Goal: Information Seeking & Learning: Learn about a topic

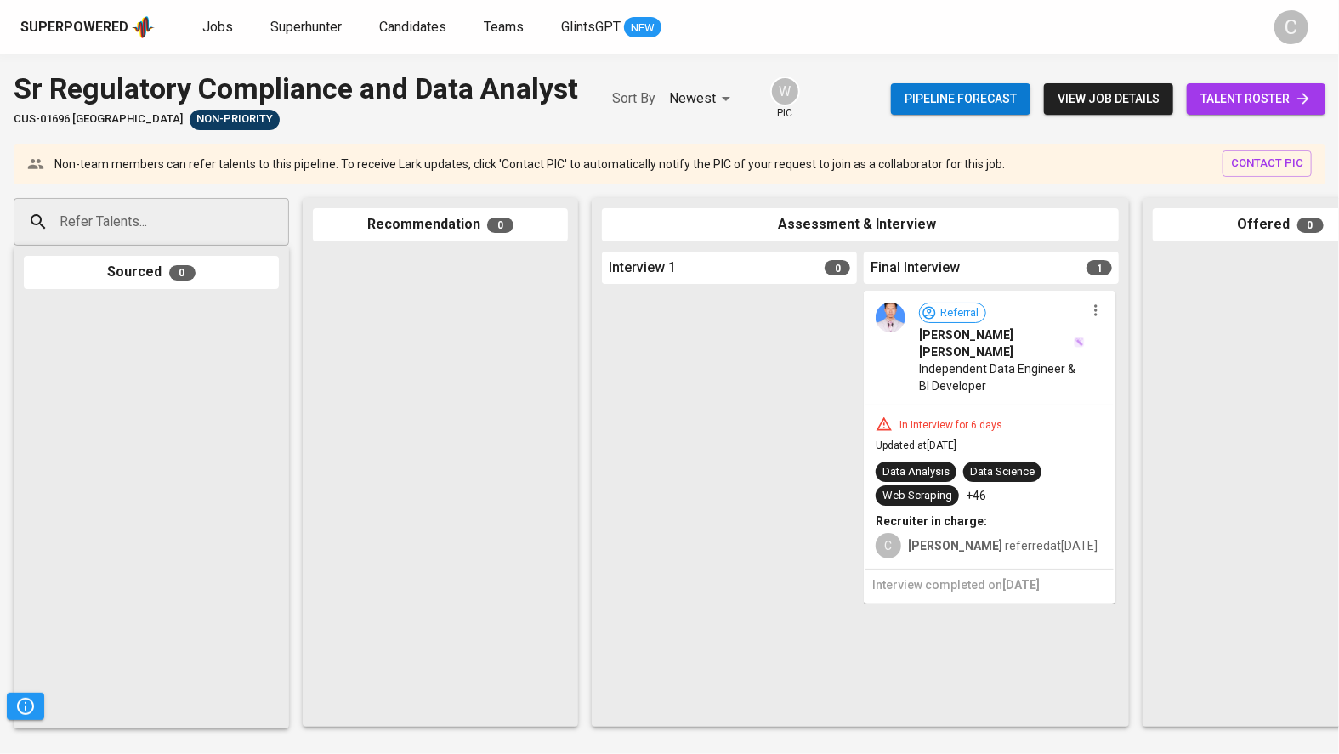
click at [1264, 107] on span "talent roster" at bounding box center [1256, 98] width 111 height 21
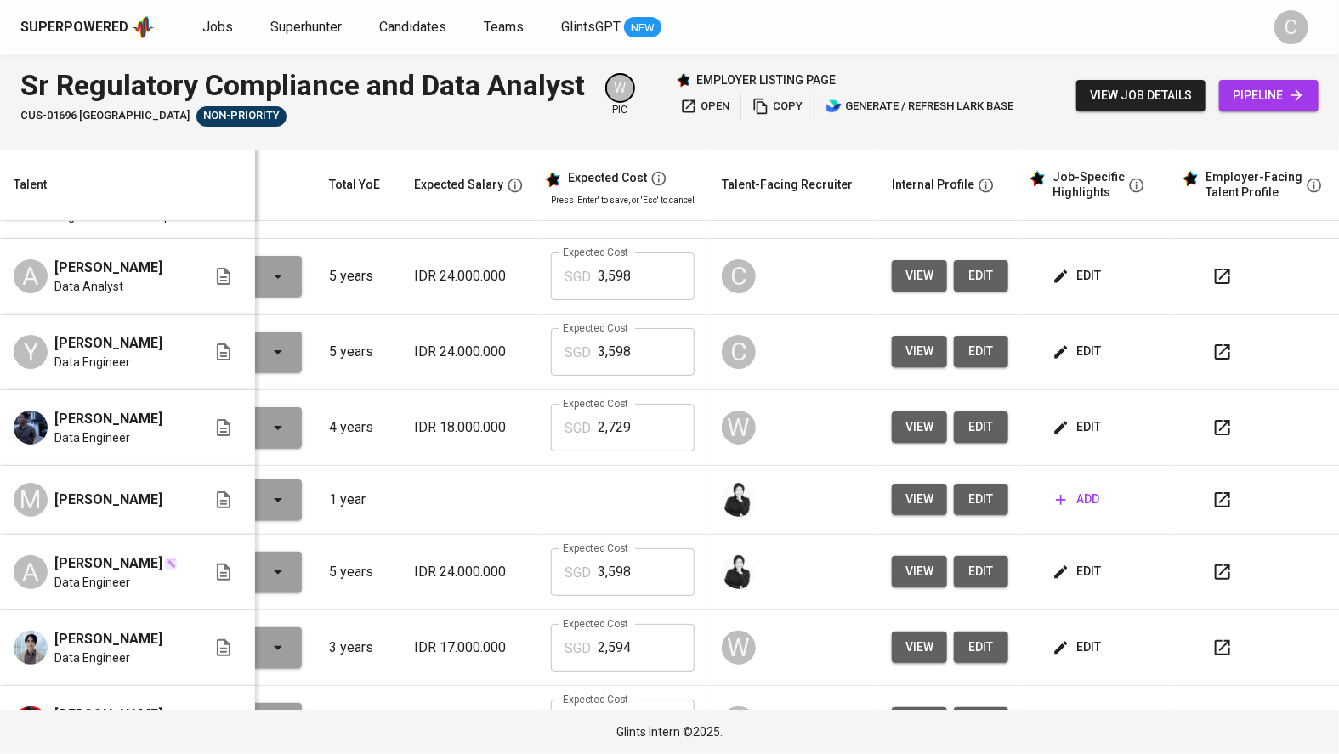
scroll to position [0, 132]
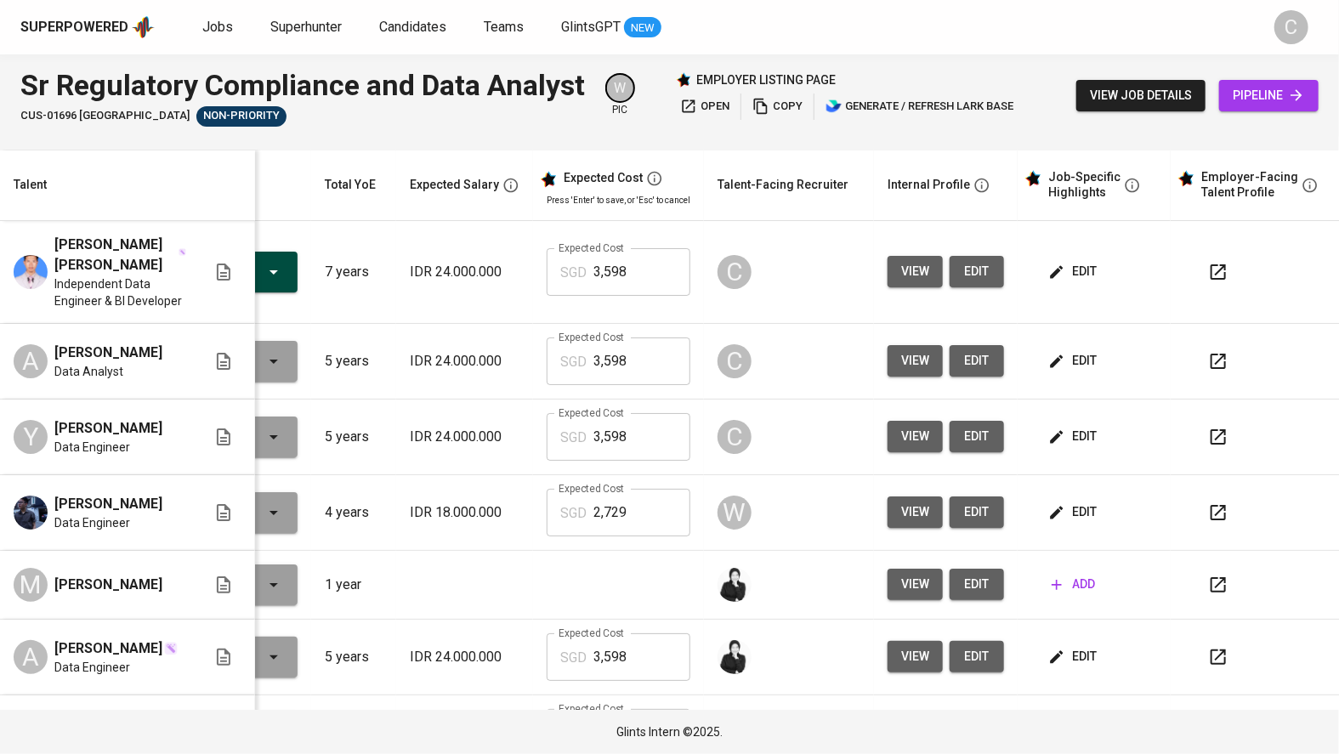
click at [406, 272] on td "IDR 24.000.000" at bounding box center [464, 272] width 137 height 103
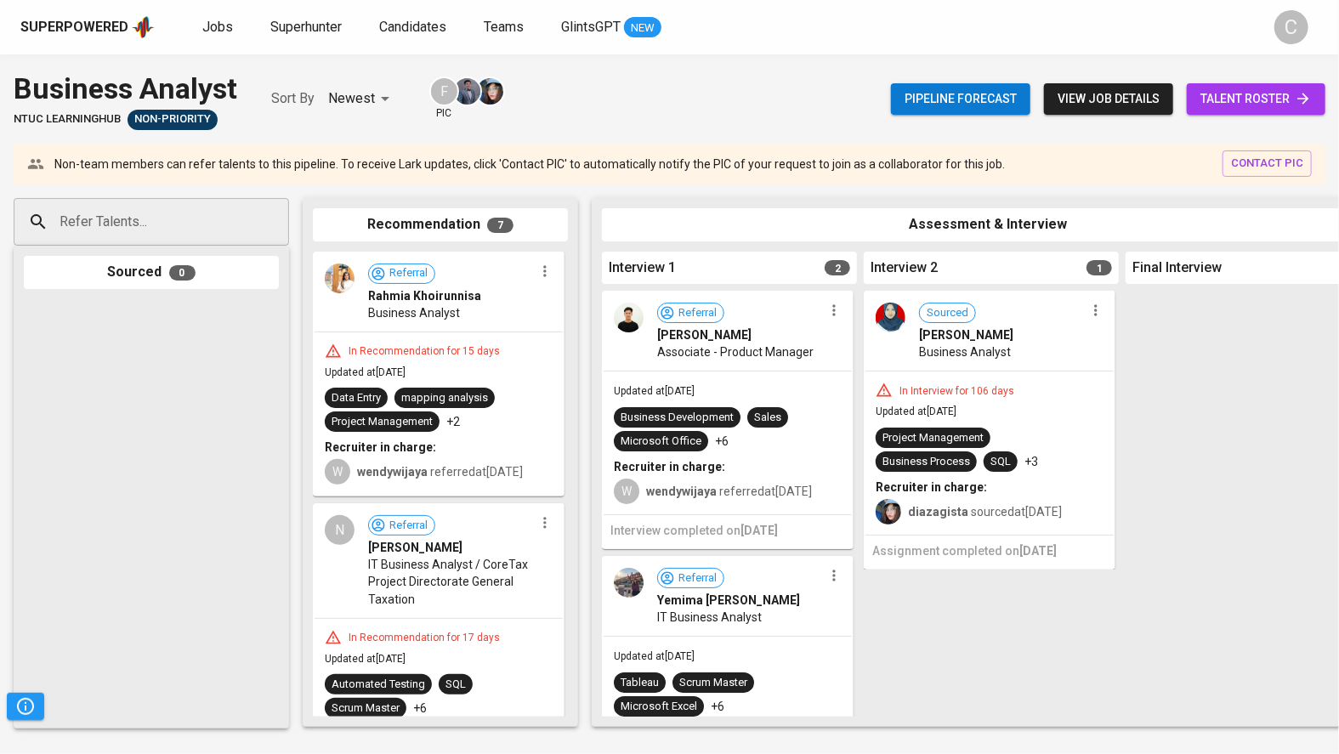
click at [1219, 101] on span "talent roster" at bounding box center [1256, 98] width 111 height 21
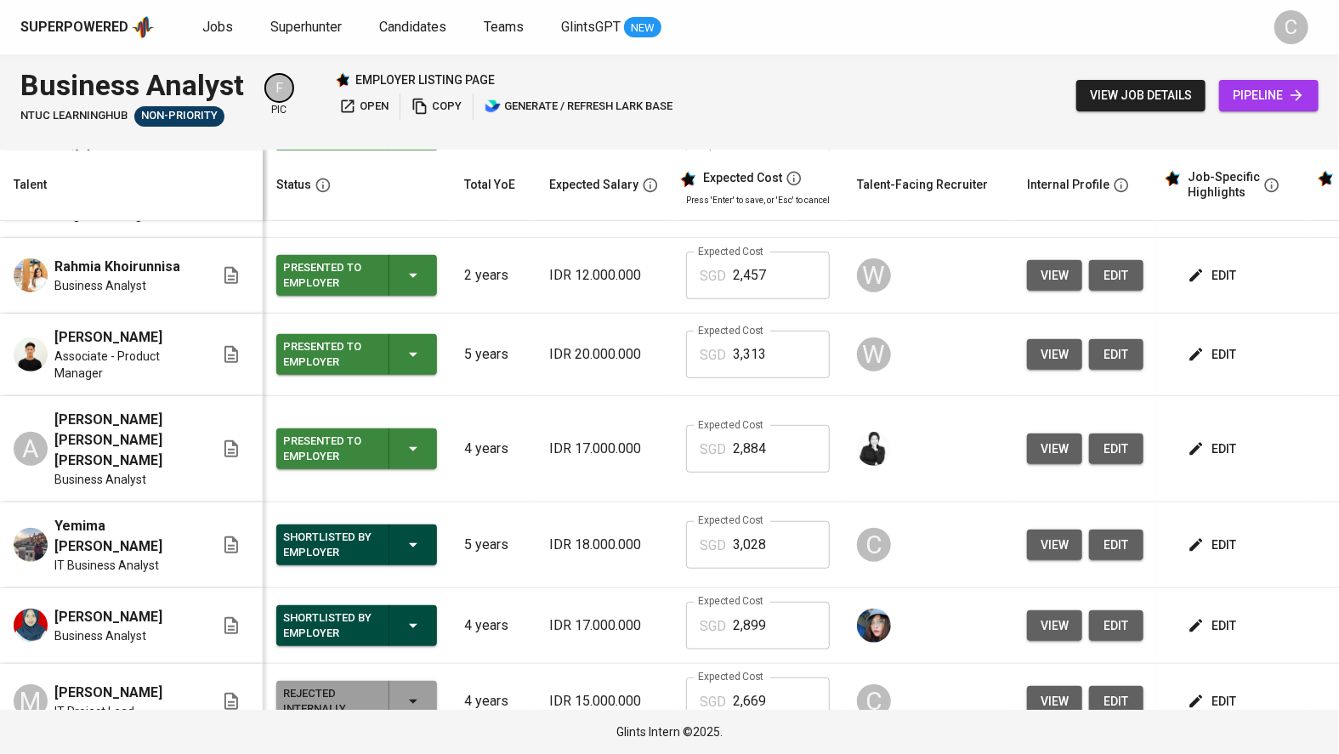
scroll to position [502, 0]
click at [1049, 534] on span "view" at bounding box center [1055, 544] width 28 height 21
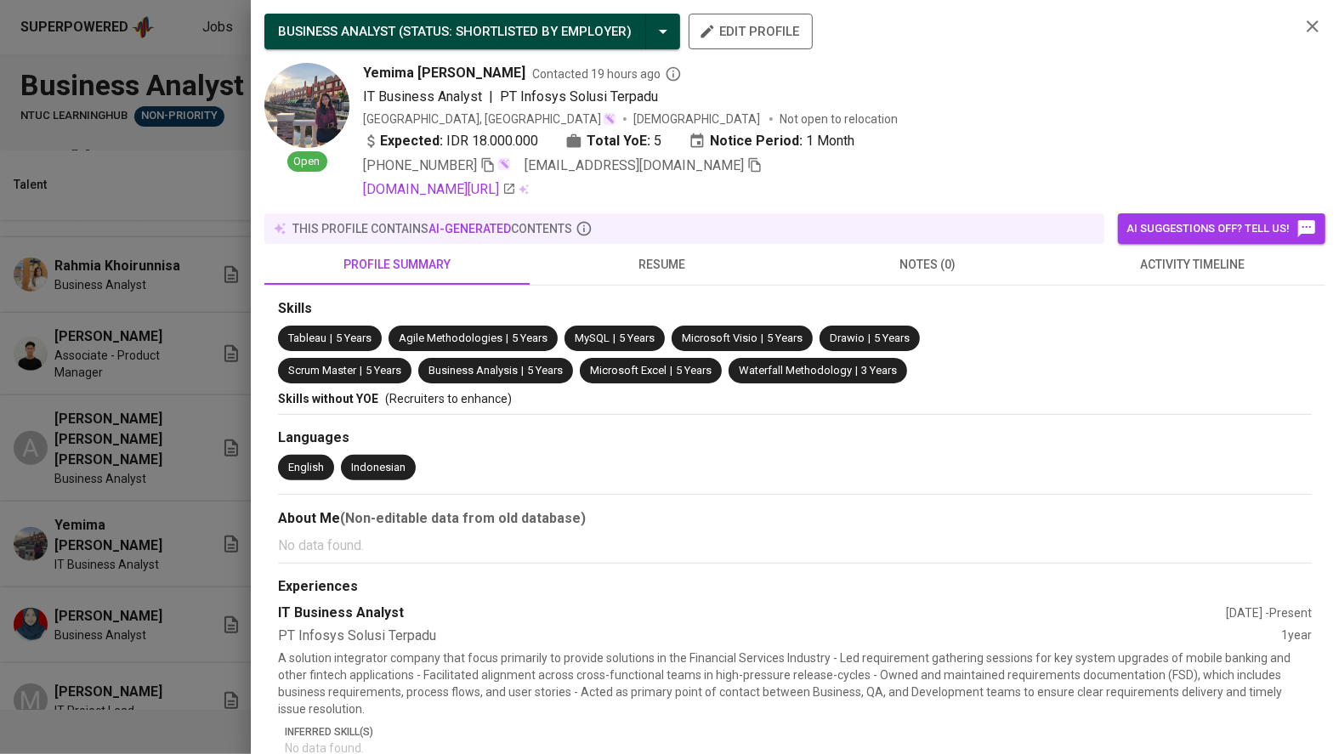
scroll to position [72, 0]
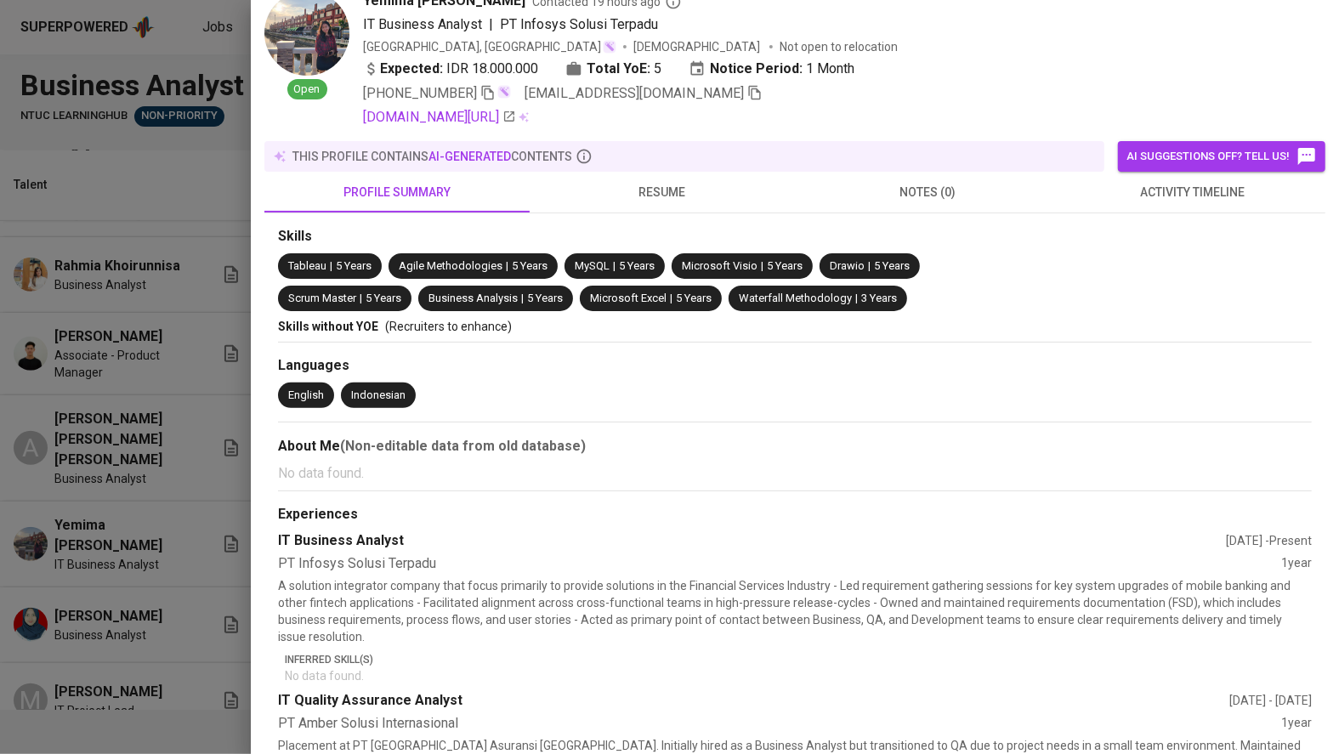
click at [184, 602] on div at bounding box center [669, 377] width 1339 height 754
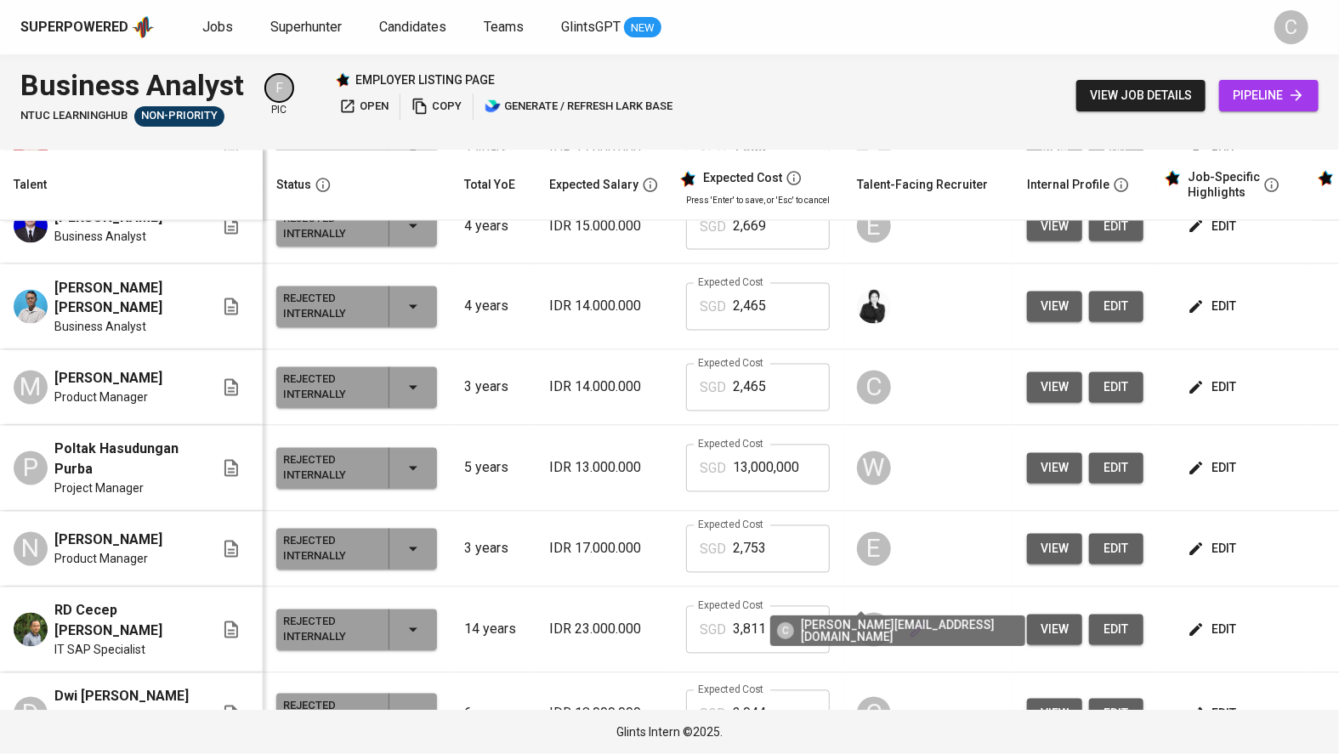
scroll to position [82, 0]
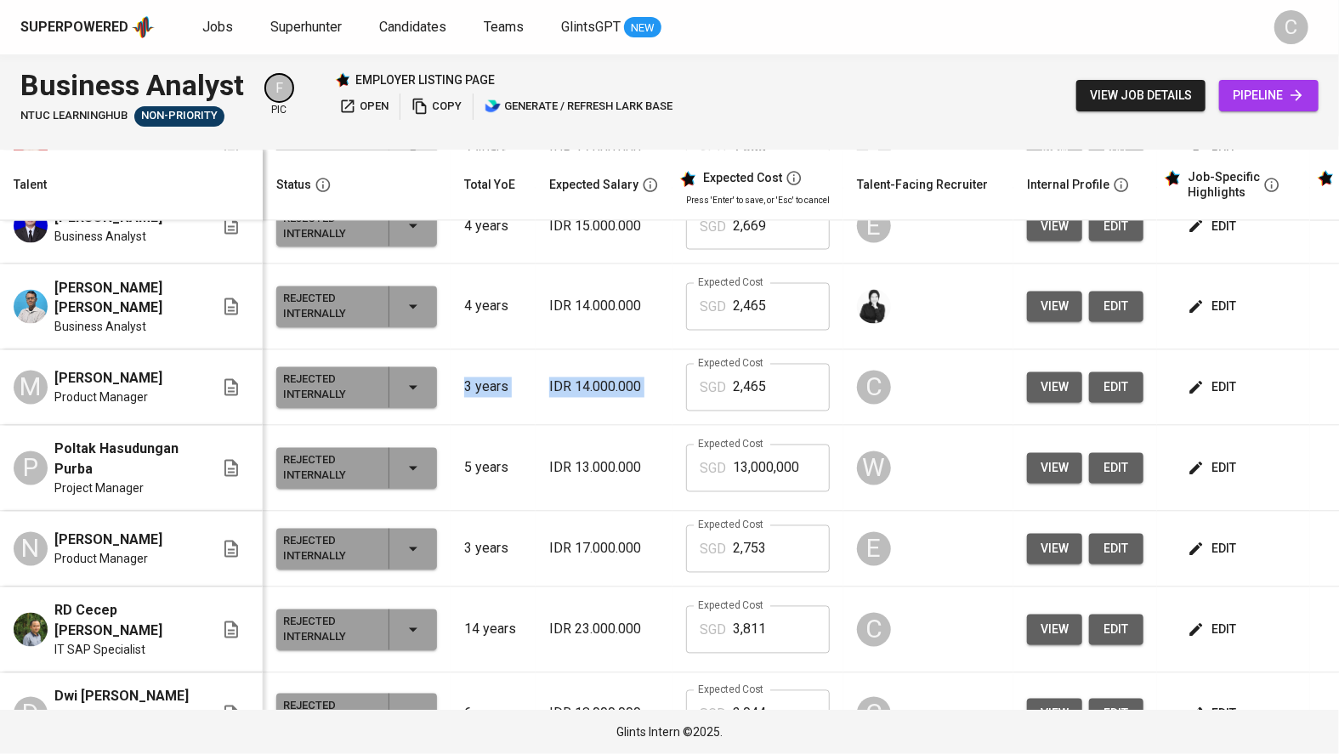
drag, startPoint x: 451, startPoint y: 263, endPoint x: 666, endPoint y: 275, distance: 215.5
click at [666, 350] on tr "M [PERSON_NAME] Product Manager Rejected Internally 3 years IDR 14.000.000 Expe…" at bounding box center [740, 388] width 1480 height 76
click at [604, 378] on p "IDR 14.000.000" at bounding box center [604, 388] width 110 height 20
click at [464, 378] on p "3 years" at bounding box center [493, 388] width 58 height 20
drag, startPoint x: 462, startPoint y: 266, endPoint x: 502, endPoint y: 264, distance: 40.0
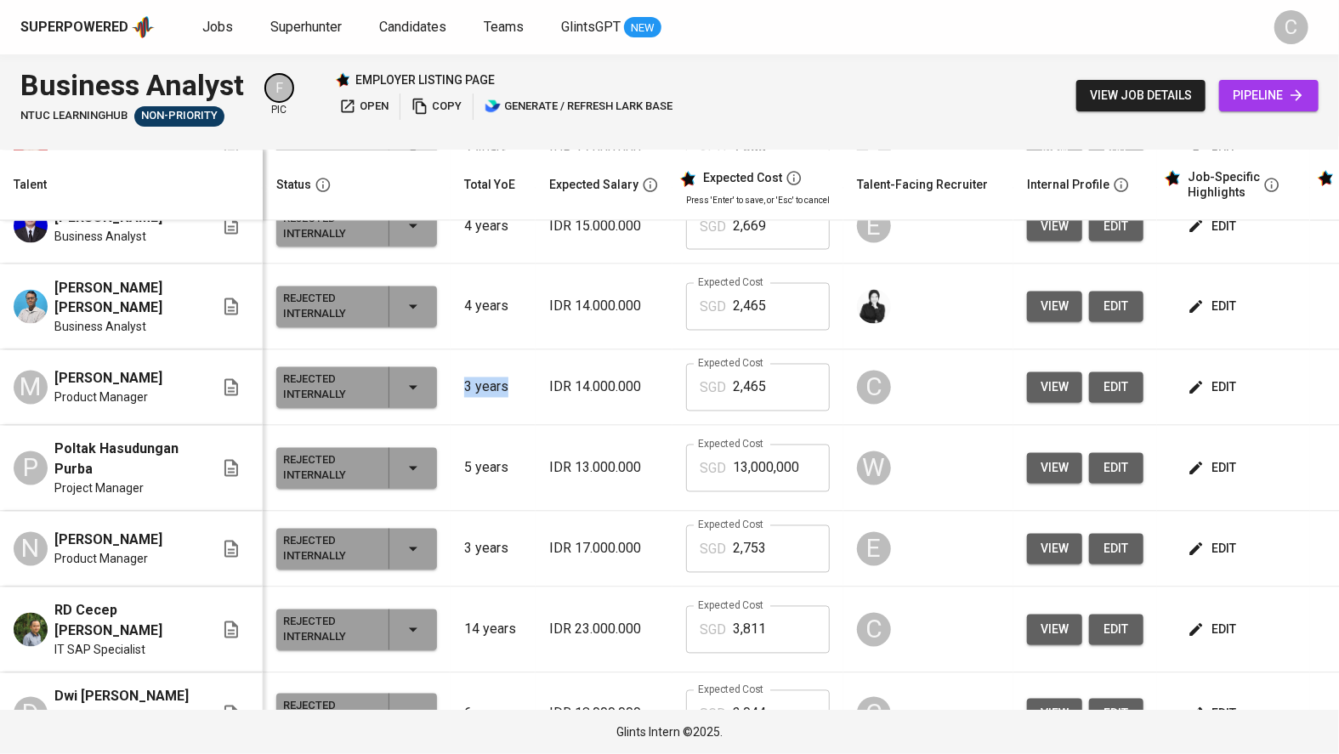
click at [502, 378] on p "3 years" at bounding box center [493, 388] width 58 height 20
drag, startPoint x: 536, startPoint y: 267, endPoint x: 566, endPoint y: 300, distance: 45.1
click at [536, 350] on td "IDR 14.000.000" at bounding box center [604, 388] width 137 height 76
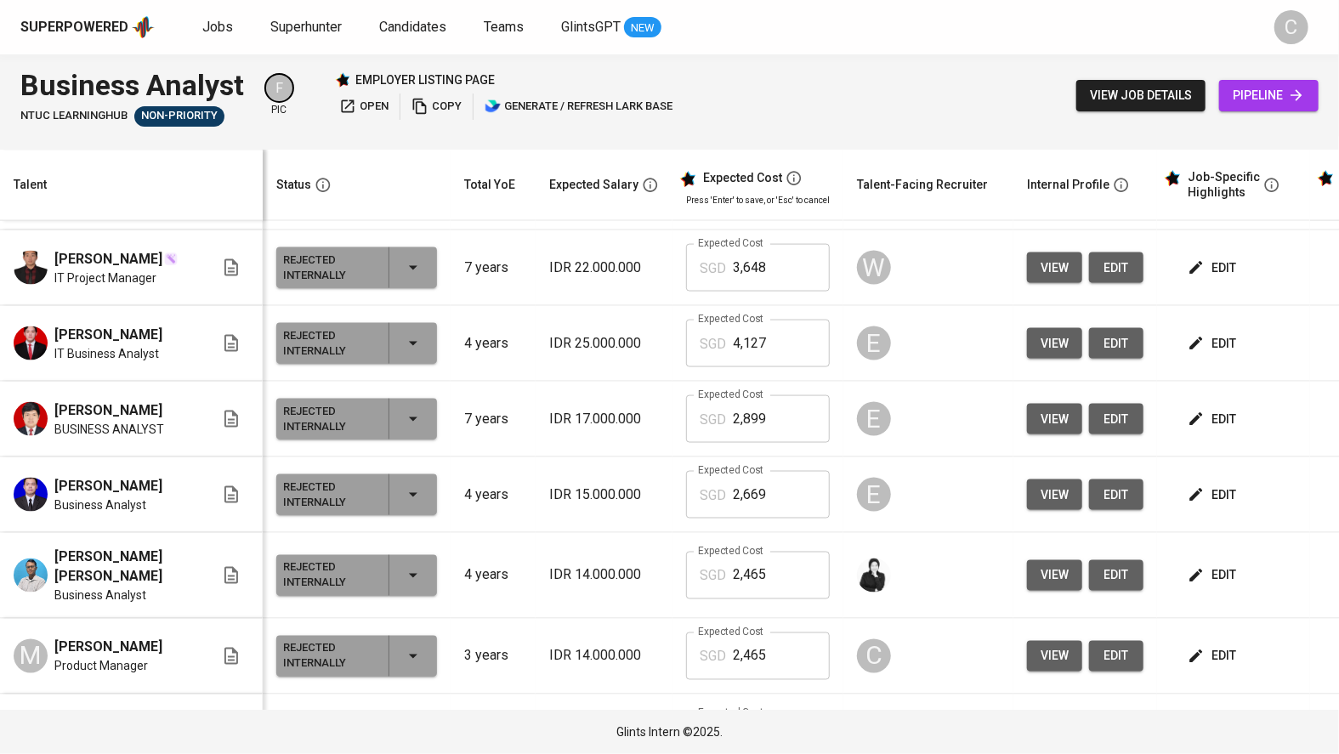
scroll to position [1333, 0]
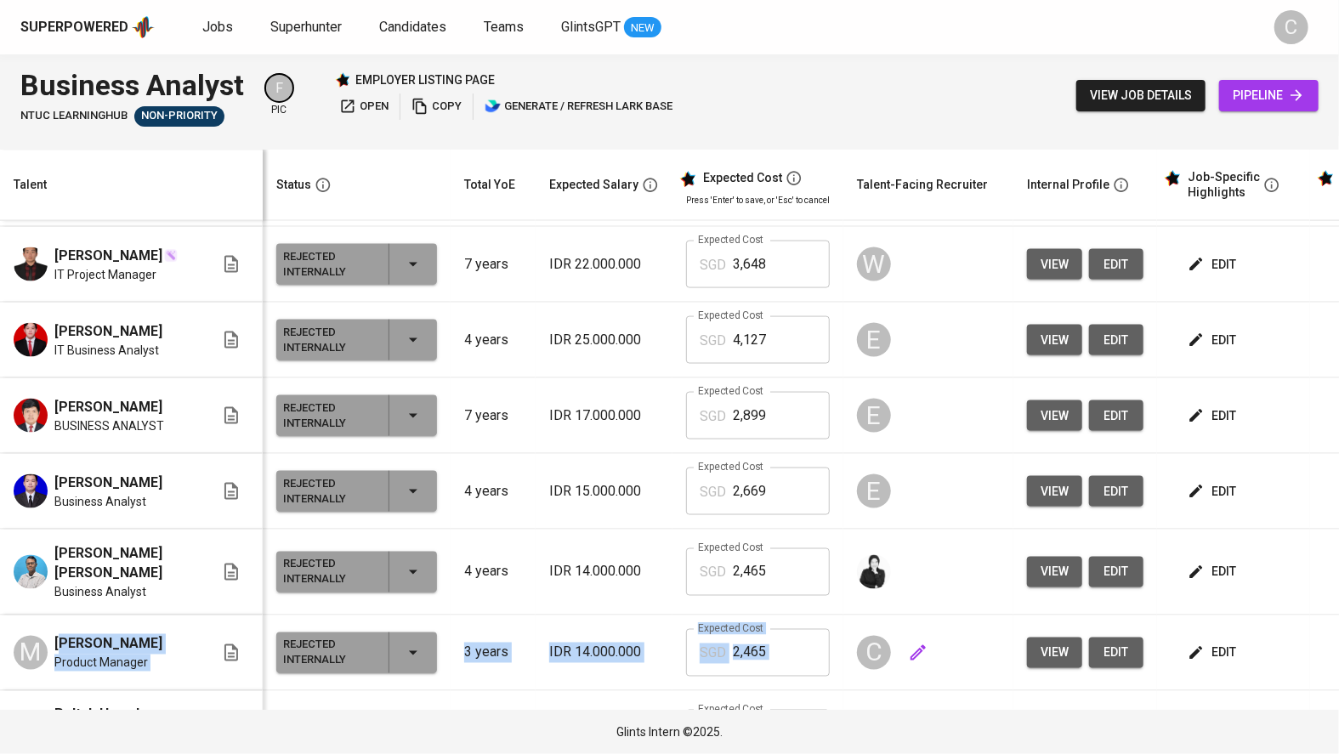
drag, startPoint x: 64, startPoint y: 517, endPoint x: 880, endPoint y: 537, distance: 816.6
click at [882, 616] on tr "M [PERSON_NAME] Product Manager Rejected Internally 3 years IDR 14.000.000 Expe…" at bounding box center [740, 654] width 1480 height 76
click at [987, 616] on td "C" at bounding box center [929, 654] width 170 height 76
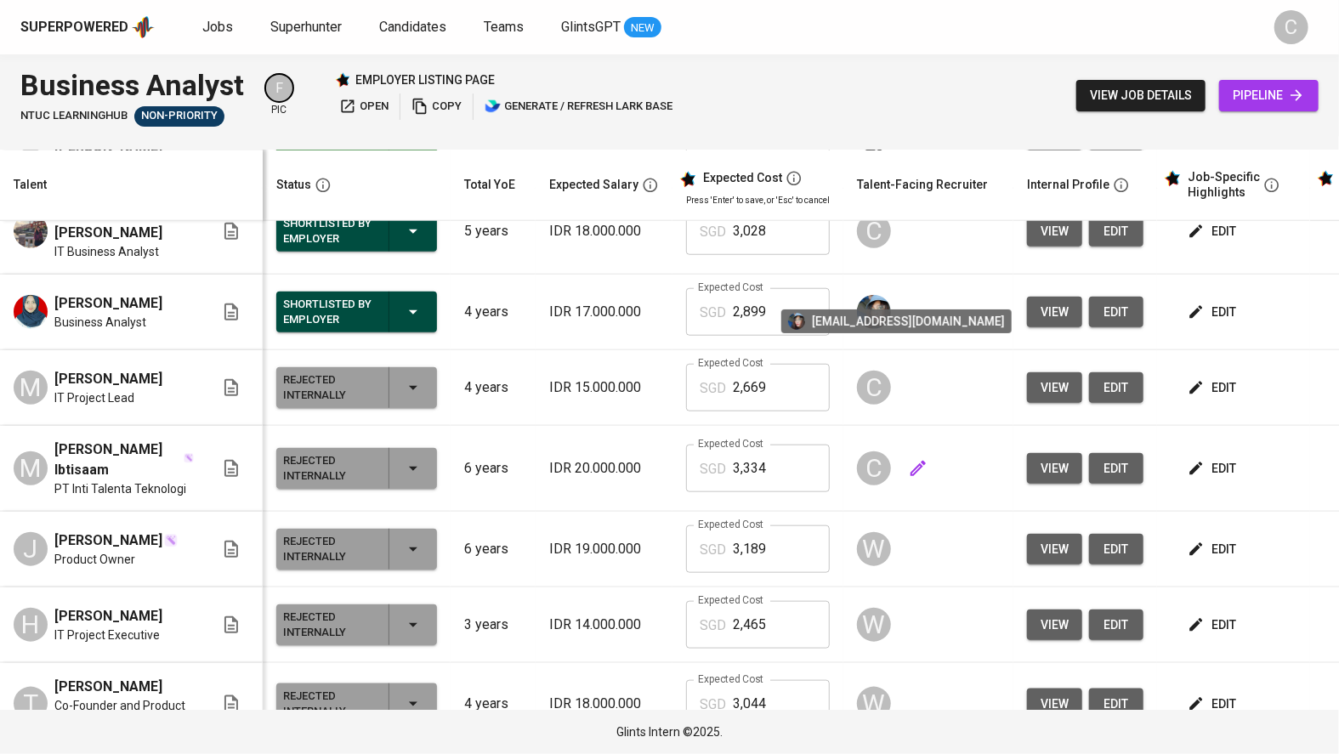
scroll to position [801, 0]
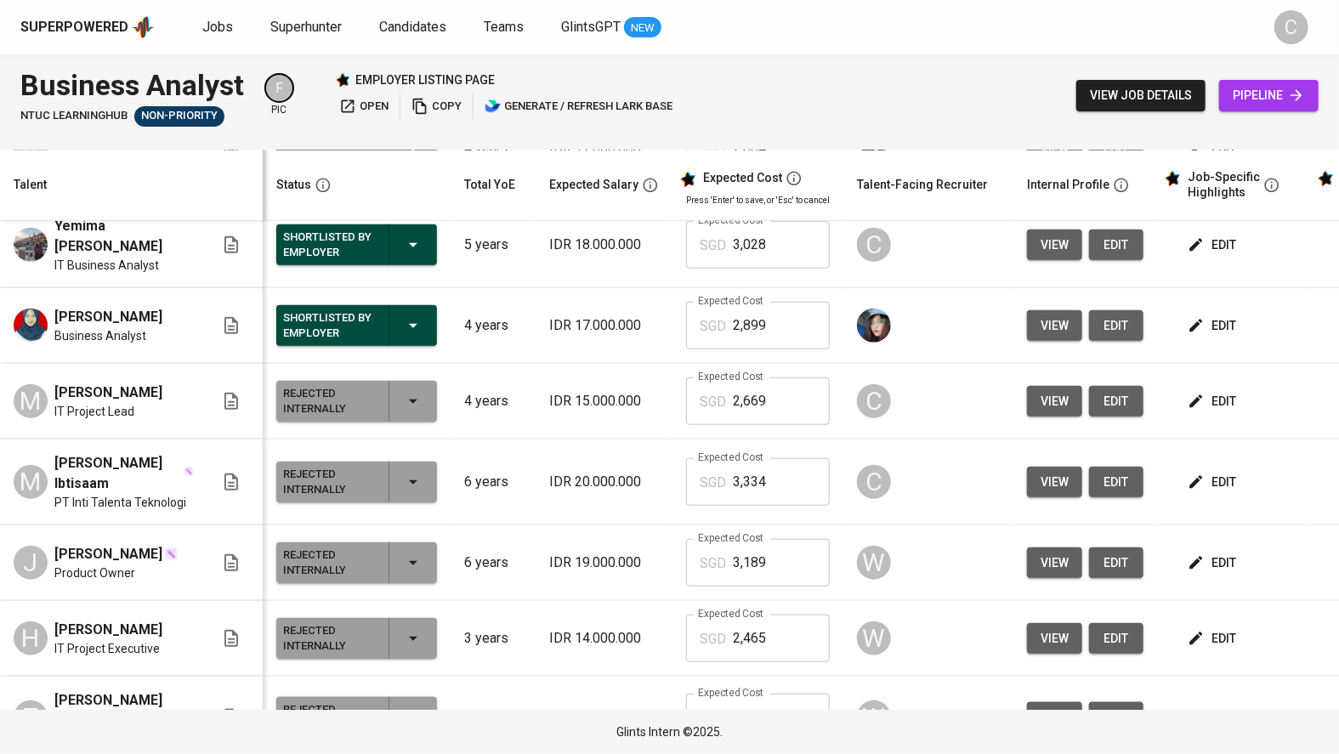
click at [1043, 391] on span "view" at bounding box center [1055, 401] width 28 height 21
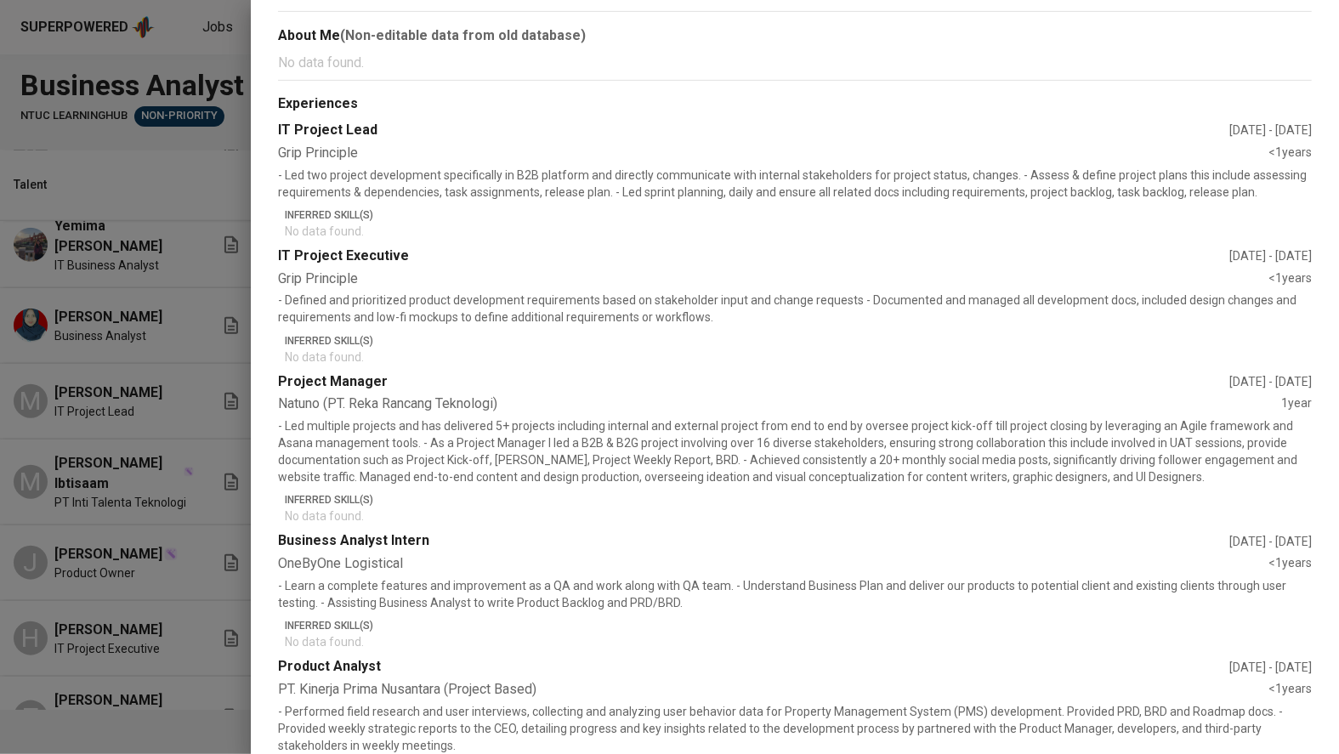
scroll to position [0, 0]
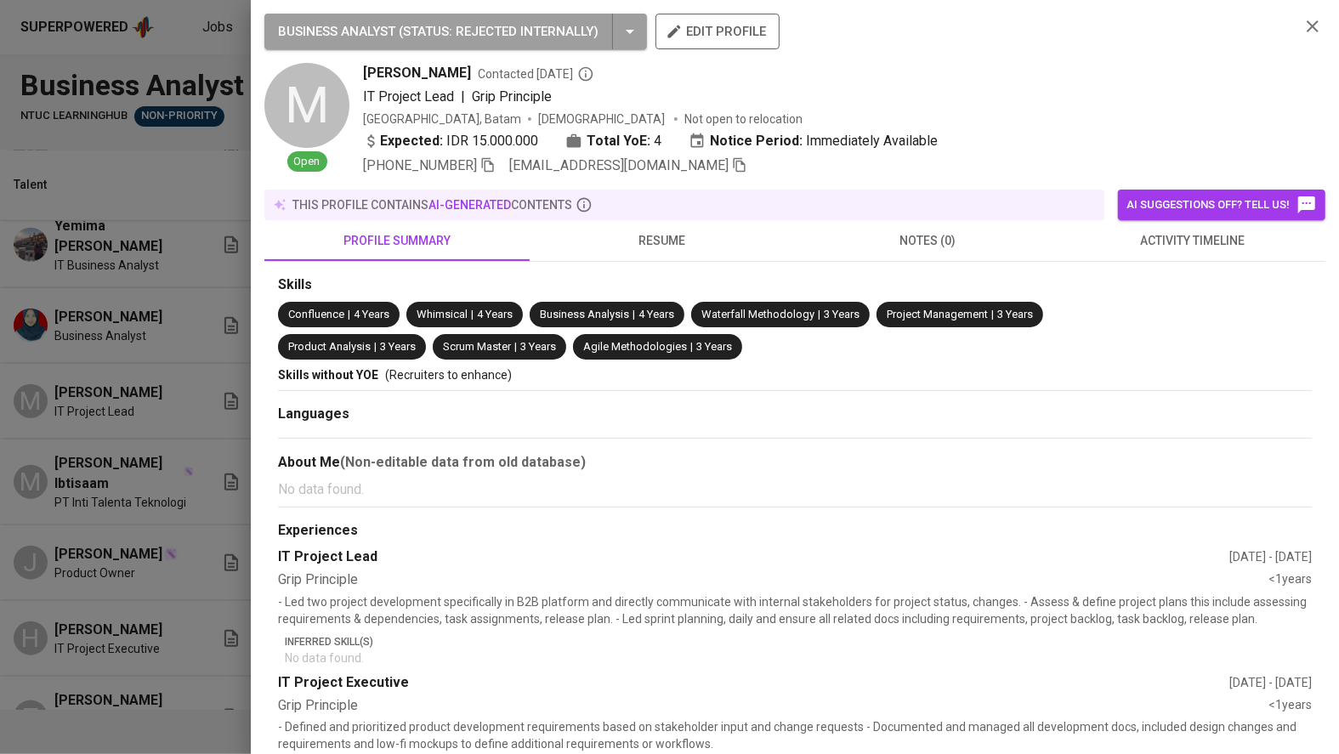
click at [189, 441] on div at bounding box center [669, 377] width 1339 height 754
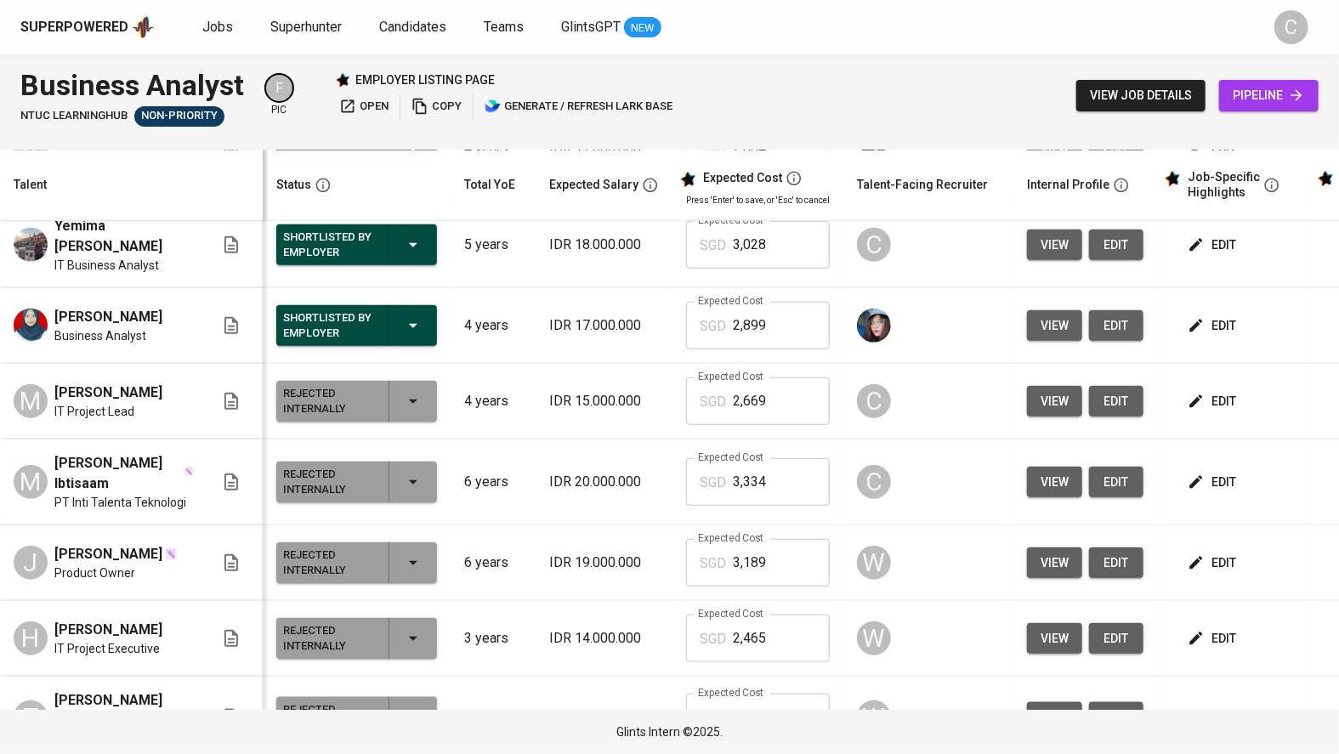
drag, startPoint x: 137, startPoint y: 342, endPoint x: 164, endPoint y: 373, distance: 41.6
click at [164, 453] on span "[PERSON_NAME] Ibtisaam" at bounding box center [118, 473] width 128 height 41
copy span "[PERSON_NAME] Ibtisaam"
drag, startPoint x: 54, startPoint y: 341, endPoint x: 134, endPoint y: 349, distance: 79.5
click at [134, 453] on span "[PERSON_NAME] Ibtisaam" at bounding box center [118, 473] width 128 height 41
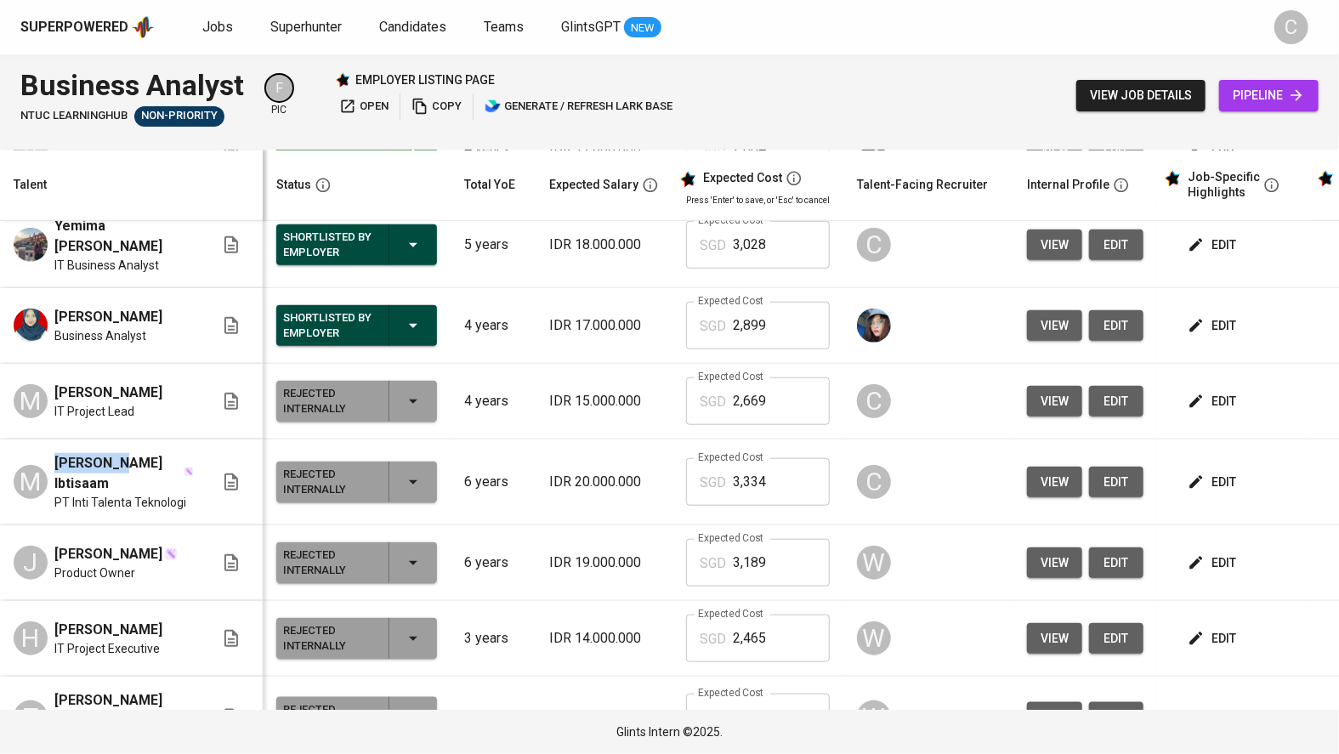
copy span "Mochammad"
drag, startPoint x: 51, startPoint y: 361, endPoint x: 114, endPoint y: 373, distance: 64.2
click at [114, 453] on div "M [PERSON_NAME] Ibtisaam PT Inti Talenta Teknologi" at bounding box center [114, 482] width 201 height 58
copy span "Ibtisaam"
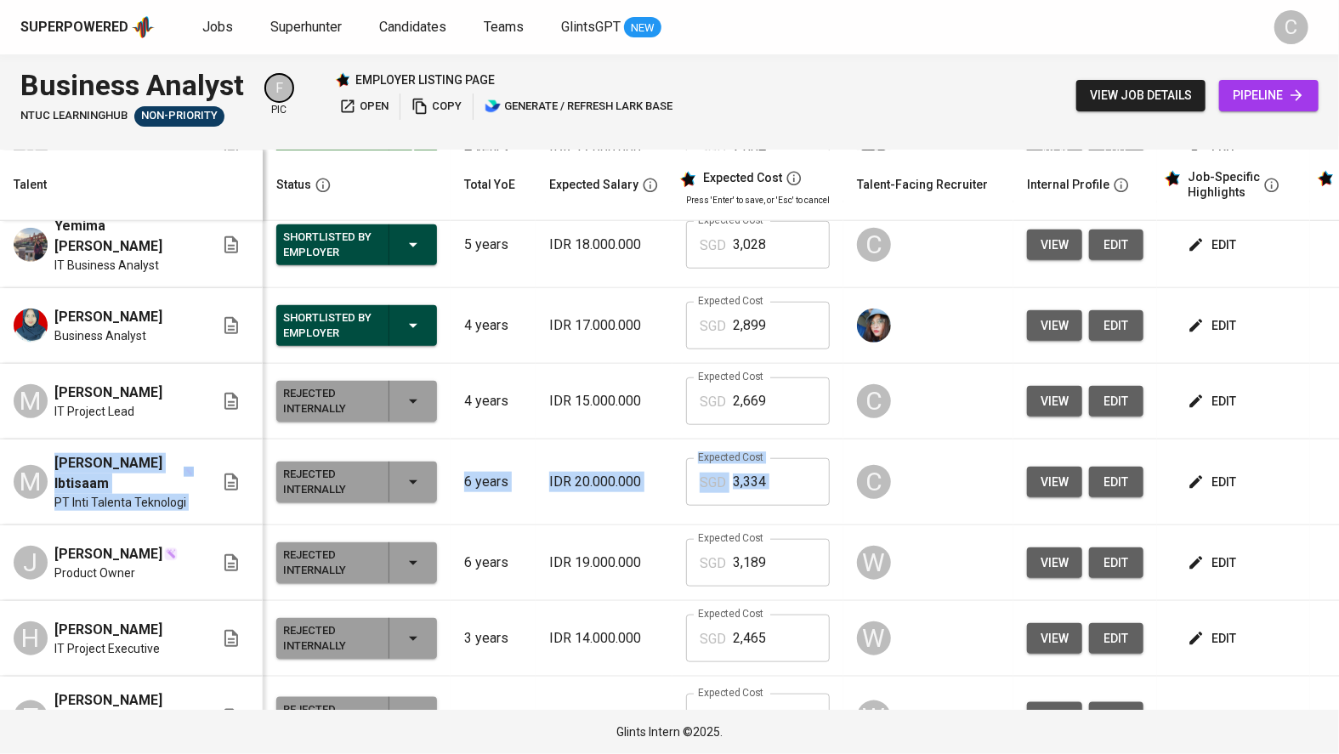
drag, startPoint x: 201, startPoint y: 364, endPoint x: 1263, endPoint y: 377, distance: 1062.1
click at [1269, 440] on tr "M [PERSON_NAME] Ibtisaam PT Inti Talenta Teknologi Rejected Internally 6 years …" at bounding box center [740, 483] width 1480 height 86
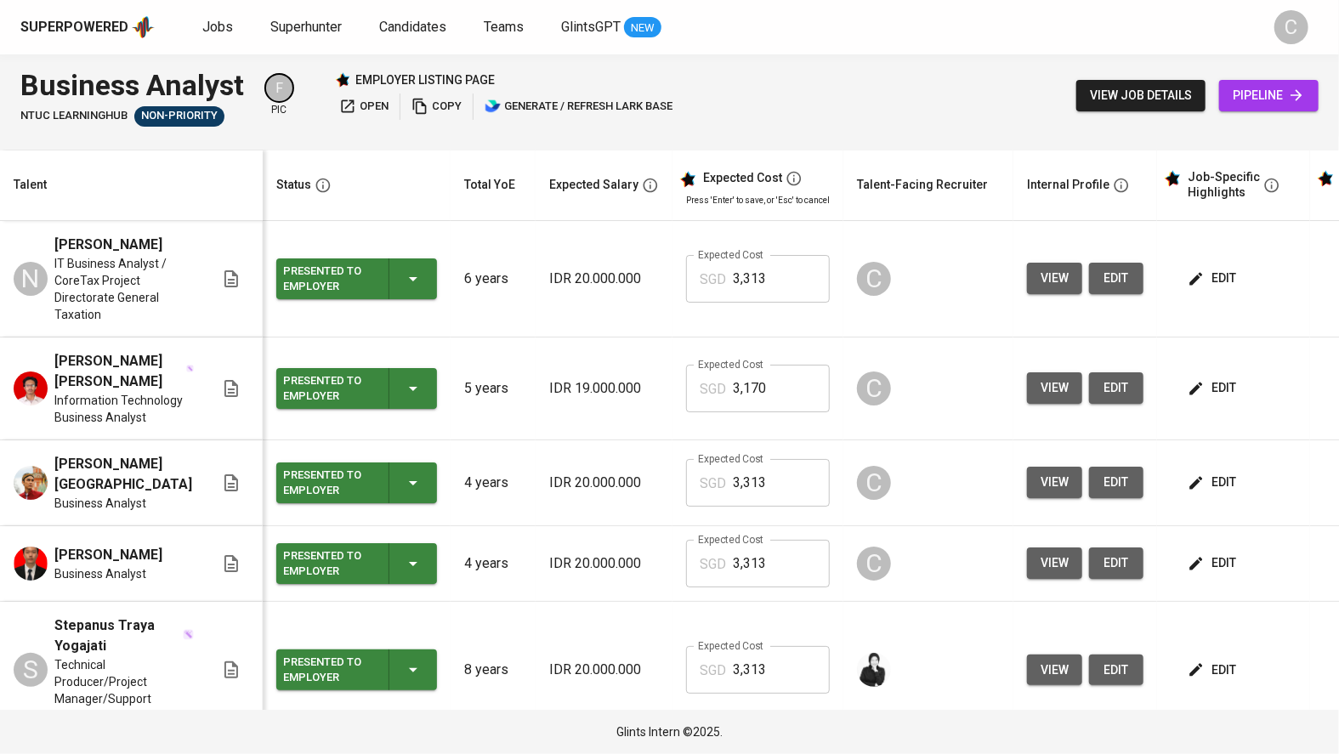
click at [1041, 287] on span "view" at bounding box center [1055, 278] width 28 height 21
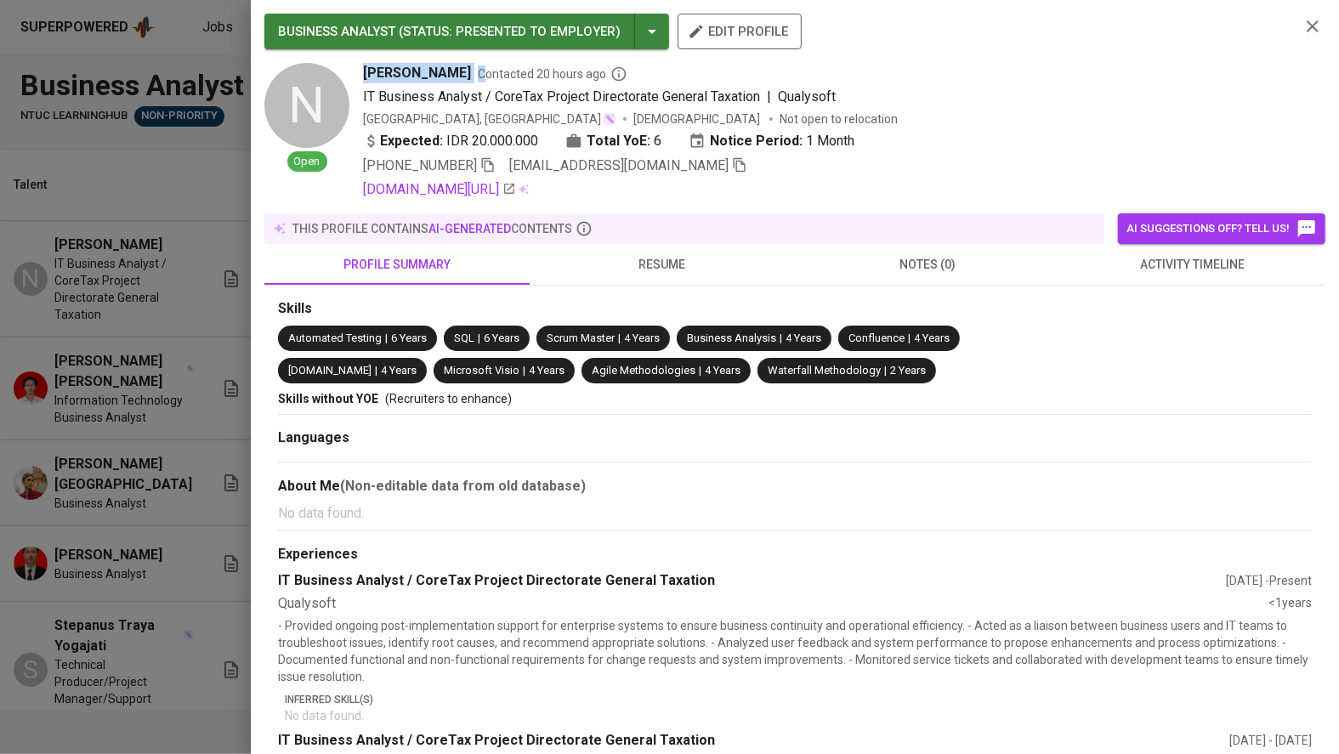
drag, startPoint x: 365, startPoint y: 72, endPoint x: 588, endPoint y: 70, distance: 223.7
click at [588, 70] on div "N Open Naufal [PERSON_NAME] Fadhilah Contacted 20 hours ago IT Business Analyst…" at bounding box center [775, 131] width 1022 height 137
copy div "[PERSON_NAME] Fadhilah C"
click at [732, 170] on icon "button" at bounding box center [739, 164] width 15 height 15
drag, startPoint x: 361, startPoint y: 68, endPoint x: 578, endPoint y: 76, distance: 217.8
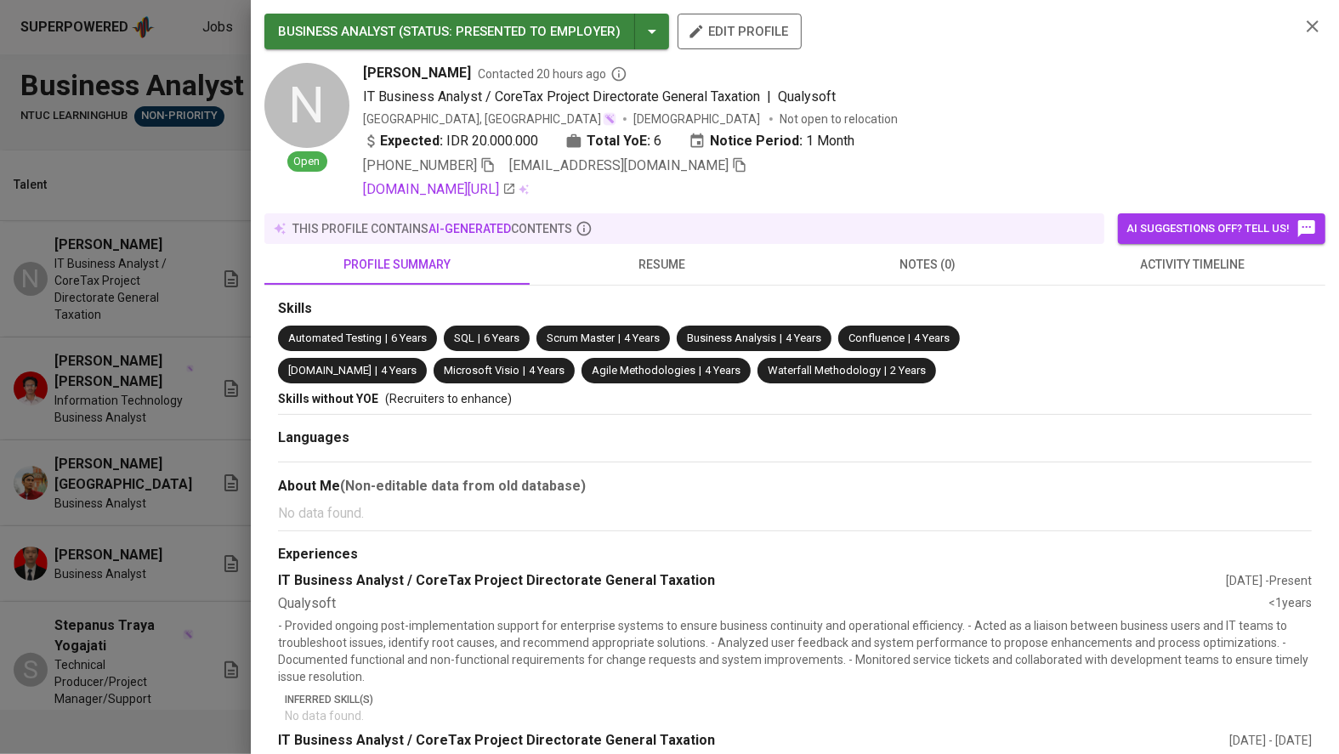
click at [578, 76] on div "N Open Naufal [PERSON_NAME] Fadhilah Contacted 20 hours ago IT Business Analyst…" at bounding box center [775, 131] width 1022 height 137
copy span "[PERSON_NAME]"
click at [108, 428] on div at bounding box center [669, 377] width 1339 height 754
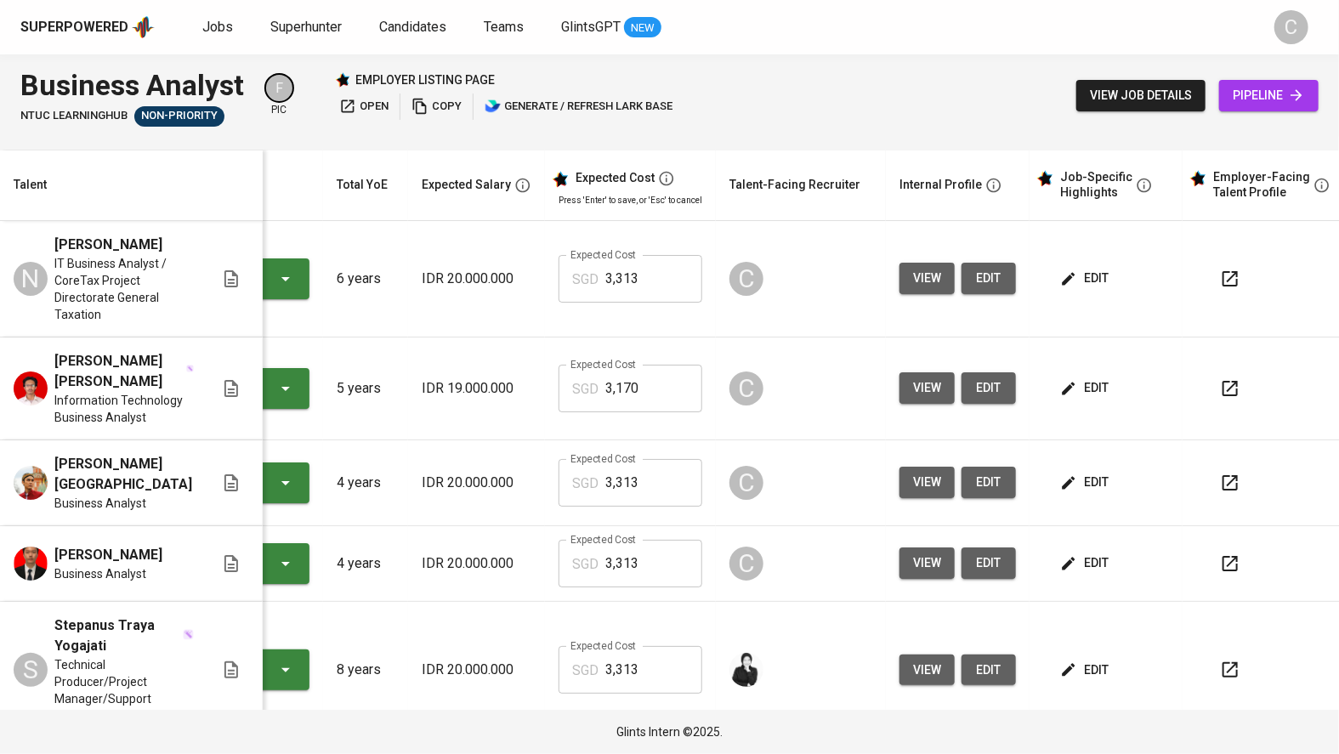
scroll to position [0, 132]
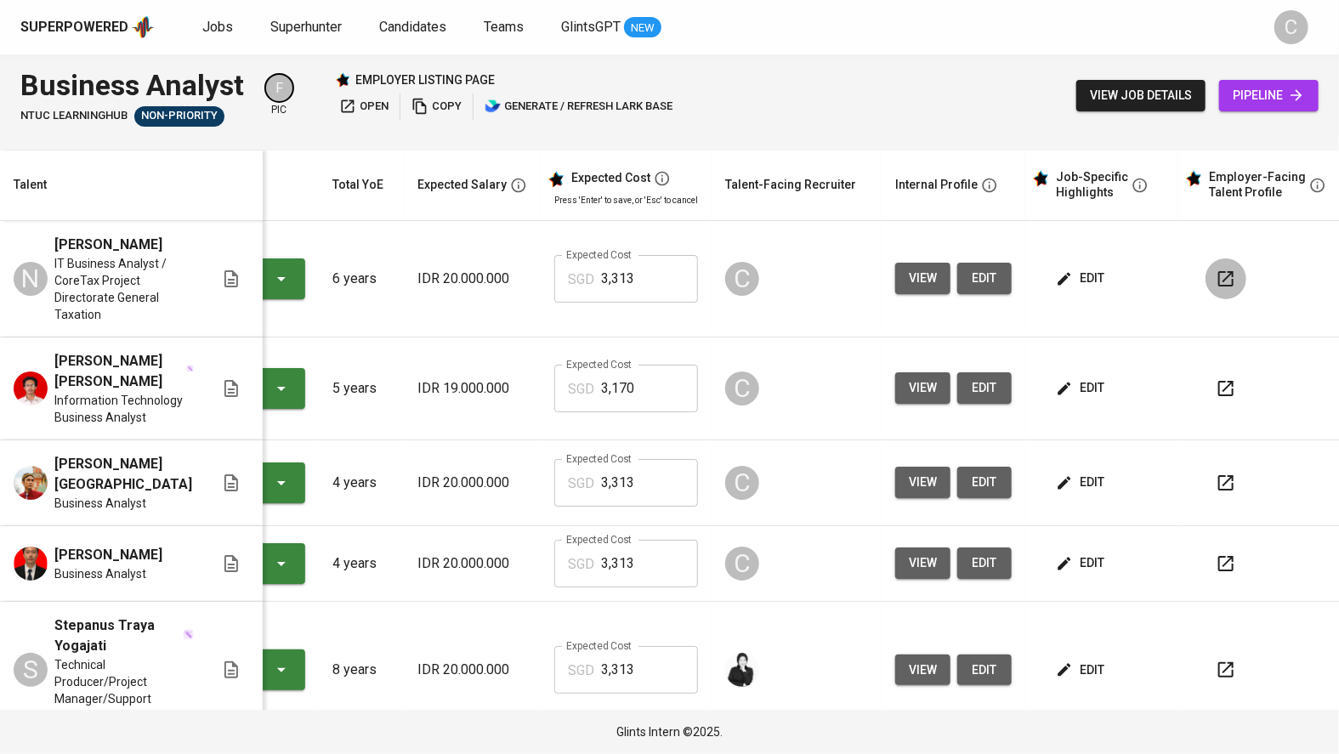
click at [1216, 289] on icon "button" at bounding box center [1226, 279] width 20 height 20
click at [1219, 396] on icon "button" at bounding box center [1226, 388] width 15 height 15
click at [1225, 495] on button "button" at bounding box center [1226, 483] width 41 height 41
click at [1219, 571] on icon "button" at bounding box center [1226, 563] width 15 height 15
click at [909, 399] on span "view" at bounding box center [923, 388] width 28 height 21
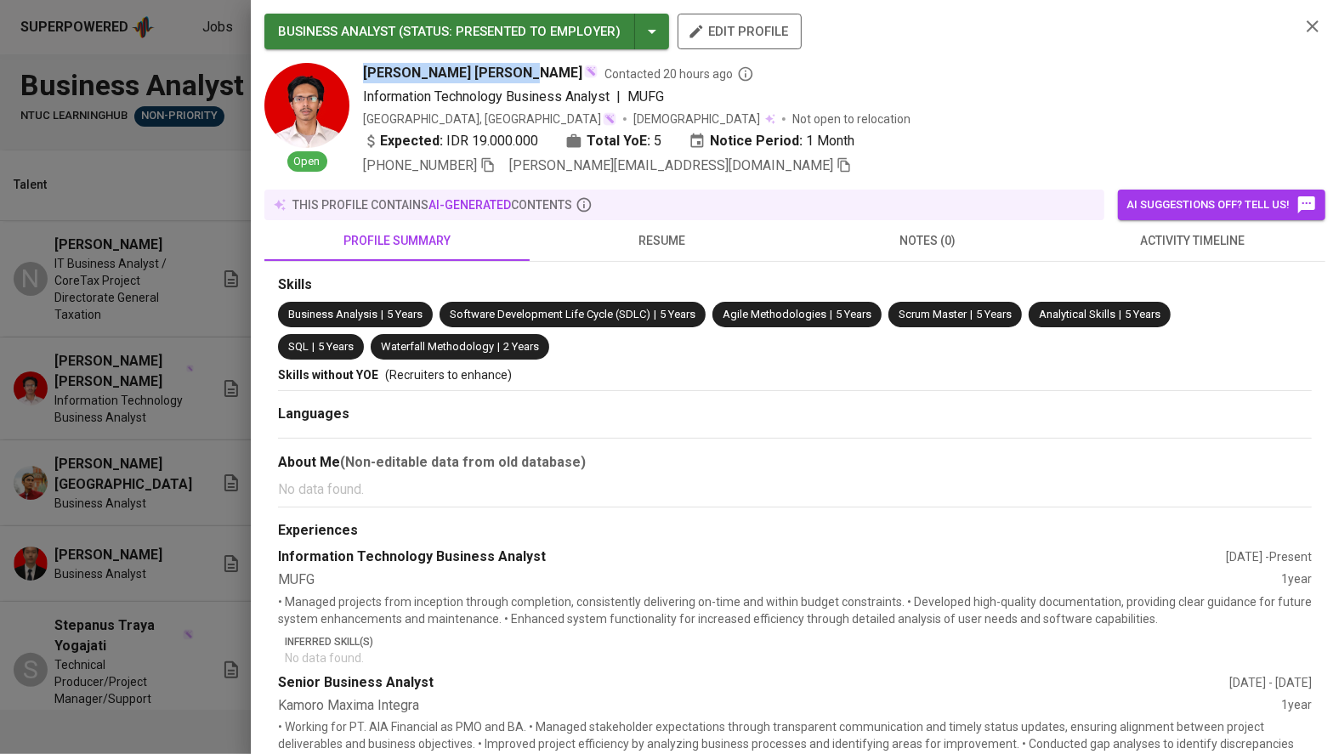
drag, startPoint x: 373, startPoint y: 71, endPoint x: 526, endPoint y: 71, distance: 152.2
click at [526, 71] on div "Open [PERSON_NAME] [PERSON_NAME] Contacted 20 hours ago Information Technology …" at bounding box center [775, 119] width 1022 height 113
copy span "[PERSON_NAME] [PERSON_NAME]"
click at [837, 168] on icon "button" at bounding box center [844, 164] width 15 height 15
click at [792, 0] on html "Superpowered Jobs Superhunter Candidates Teams GlintsGPT NEW C Business Analyst…" at bounding box center [669, 377] width 1339 height 754
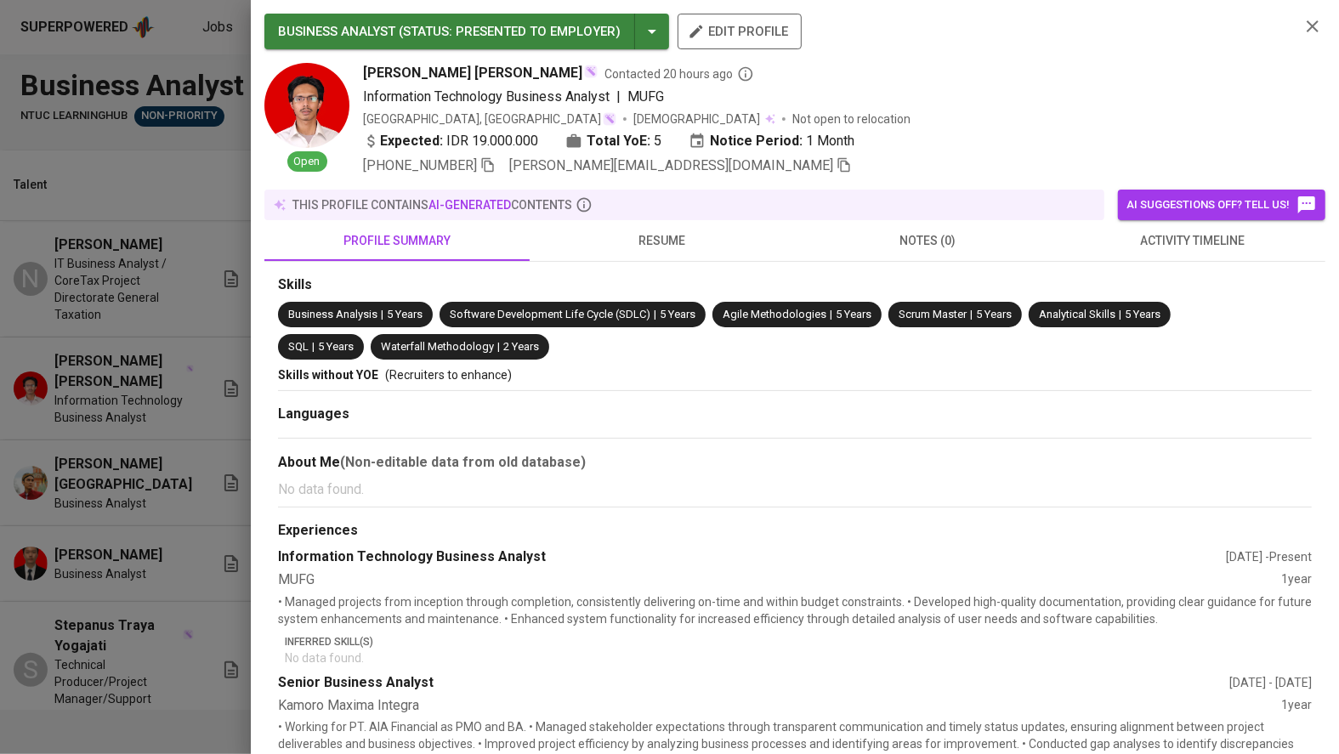
click at [116, 441] on div at bounding box center [669, 377] width 1339 height 754
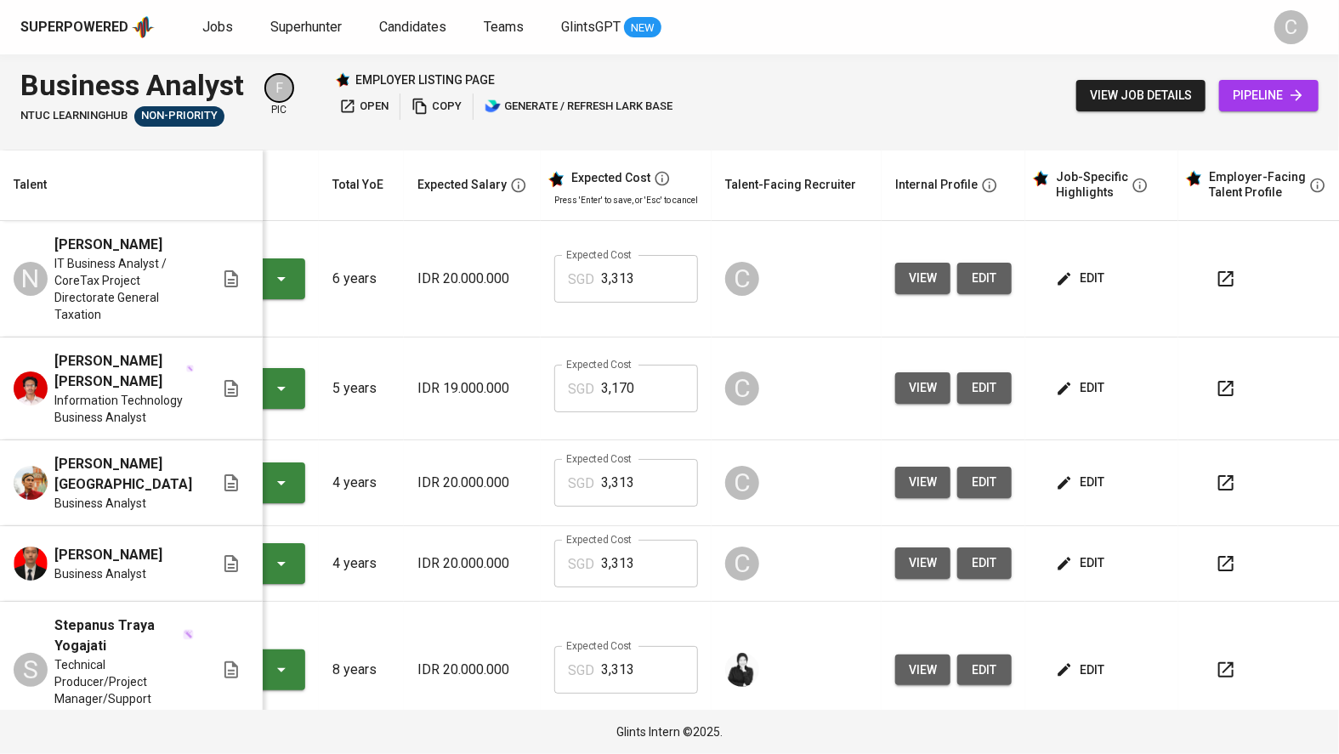
click at [928, 497] on button "view" at bounding box center [922, 482] width 55 height 31
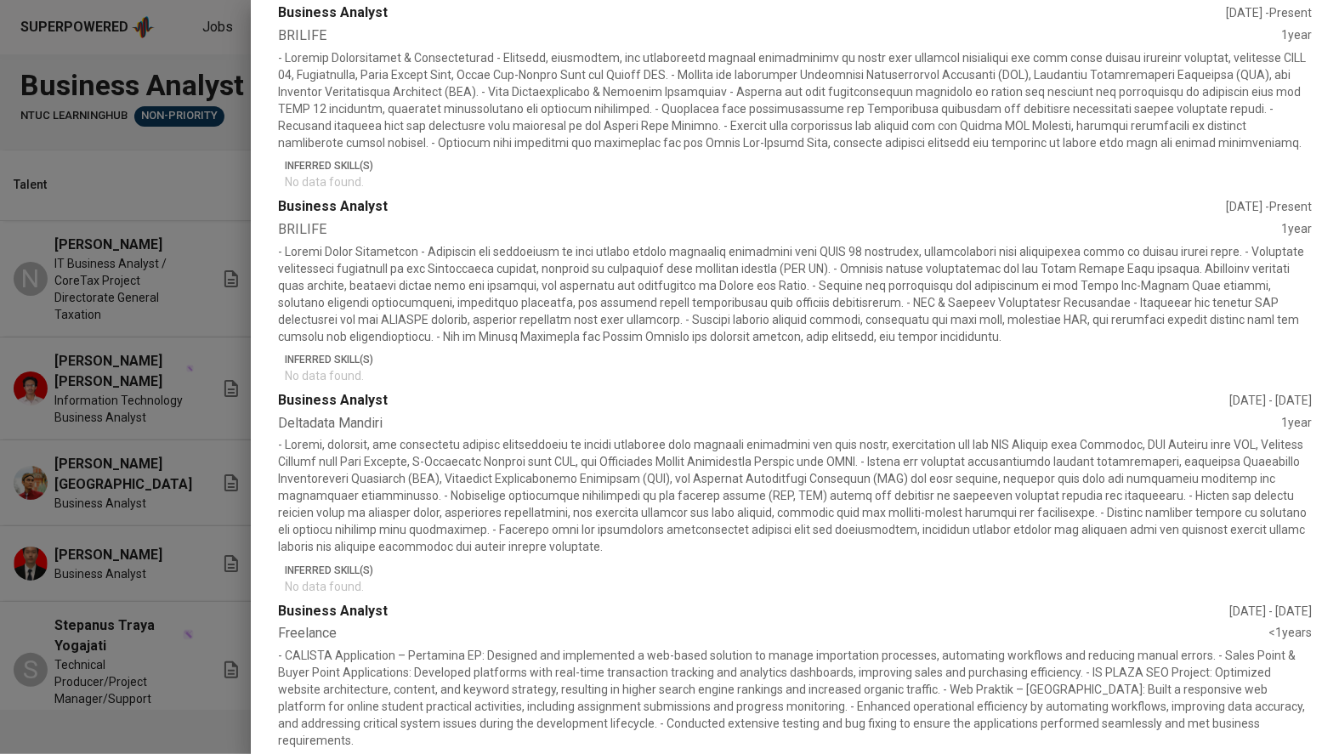
scroll to position [967, 0]
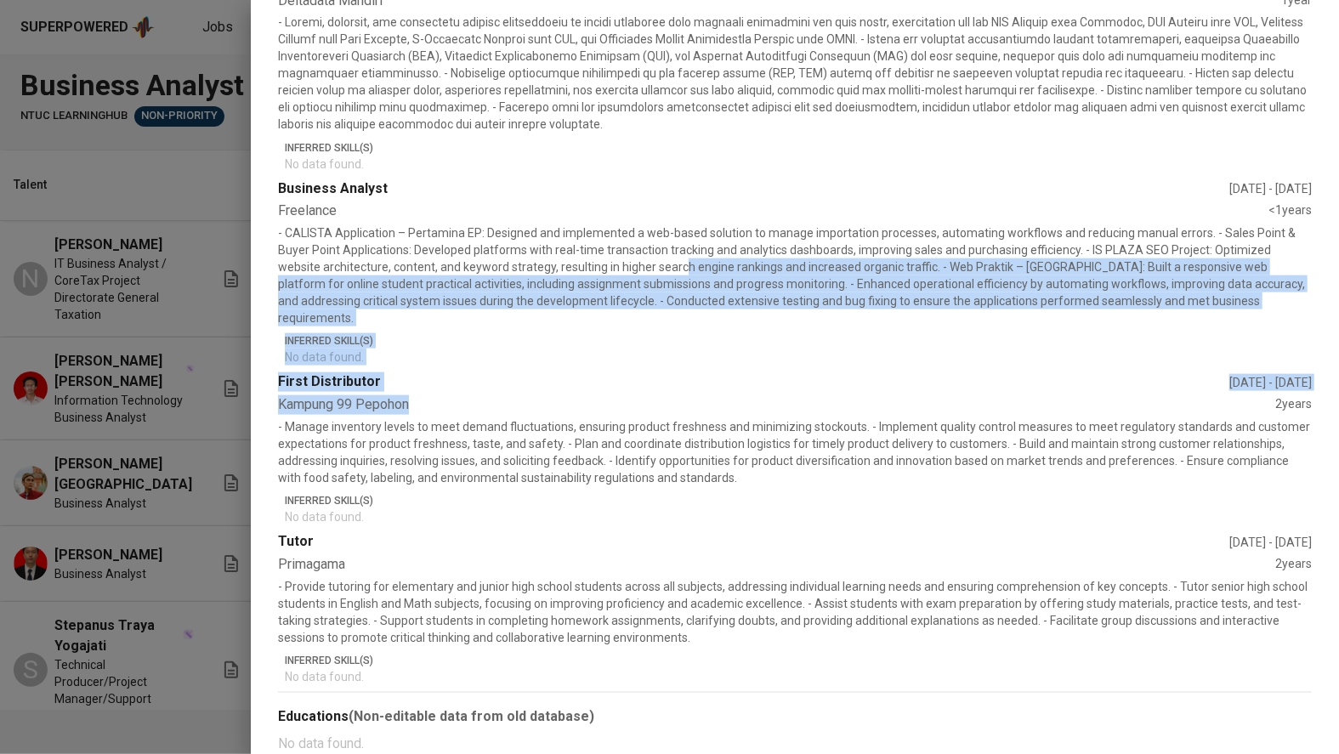
drag, startPoint x: 642, startPoint y: 276, endPoint x: 670, endPoint y: 394, distance: 120.7
click at [670, 394] on section "Experiences Business Analyst [DATE] - Present BRILIFE 1 year Inferred Skill(s) …" at bounding box center [795, 119] width 1034 height 1131
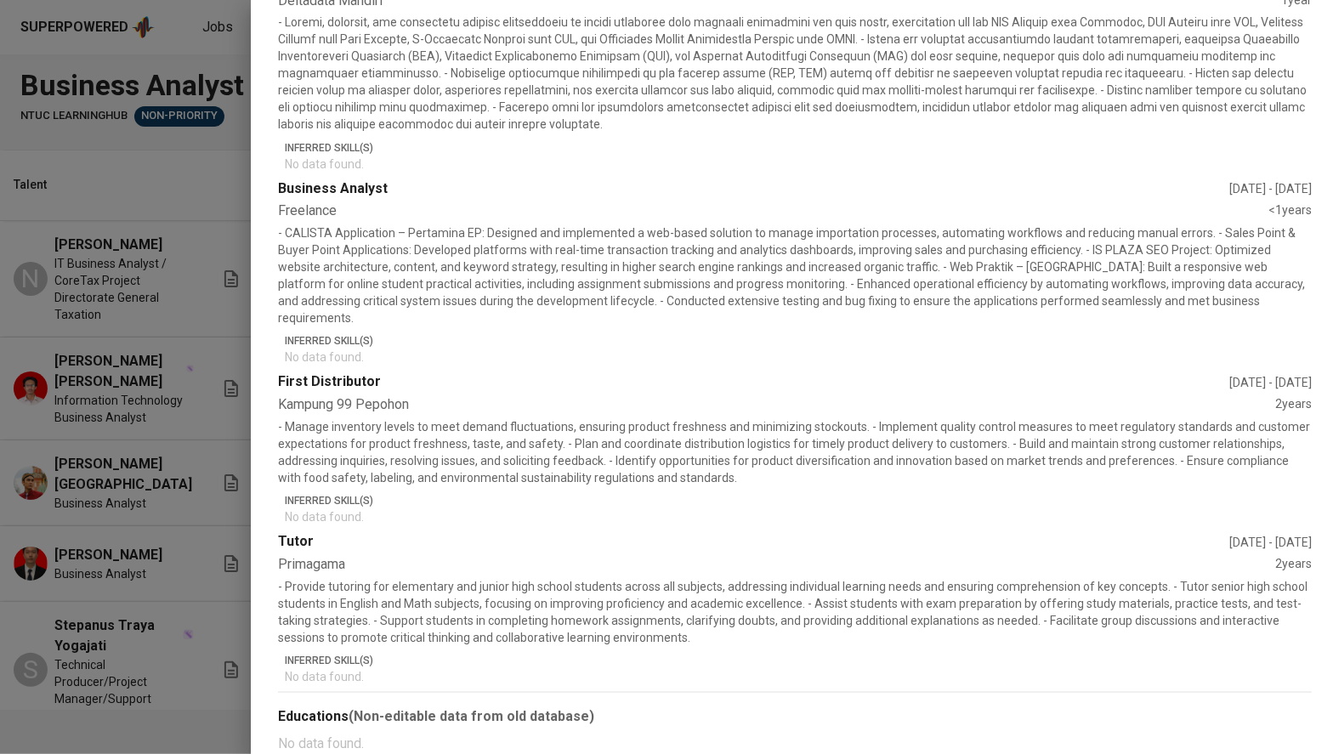
click at [810, 211] on div "Freelance" at bounding box center [773, 212] width 991 height 20
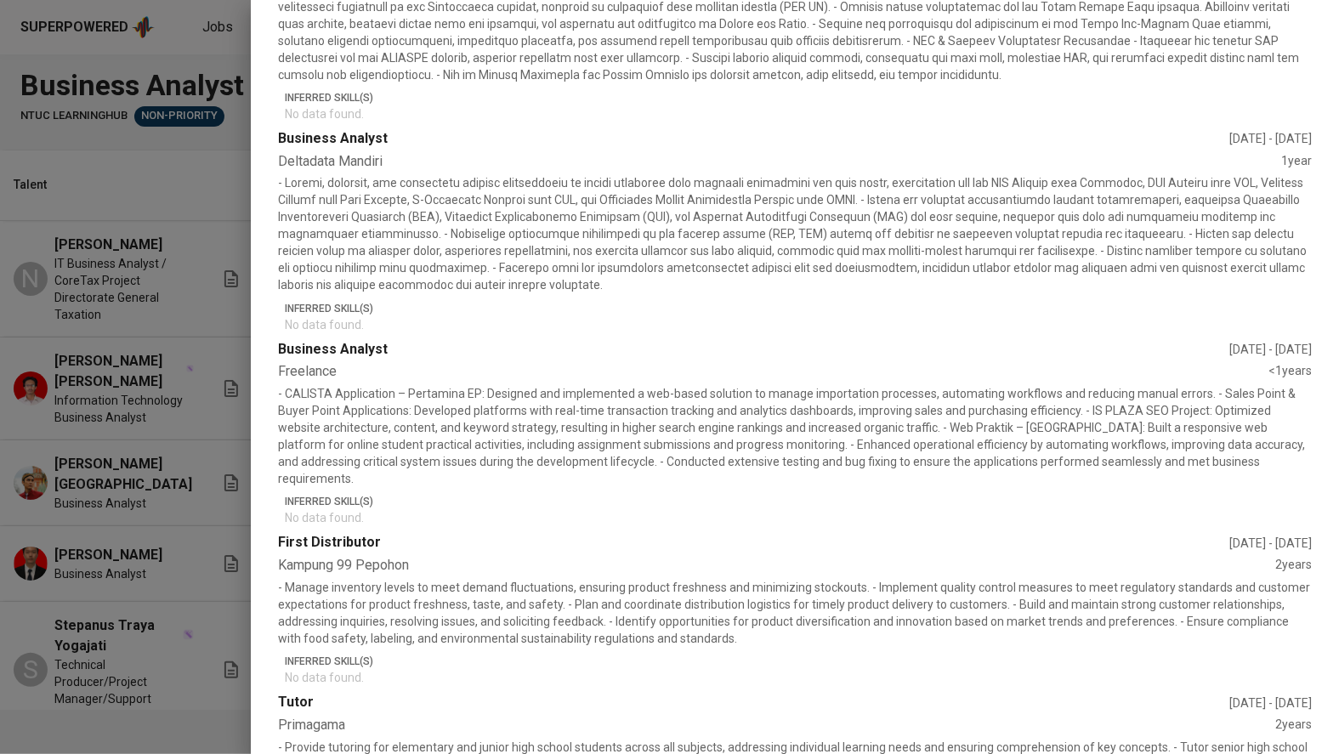
scroll to position [810, 0]
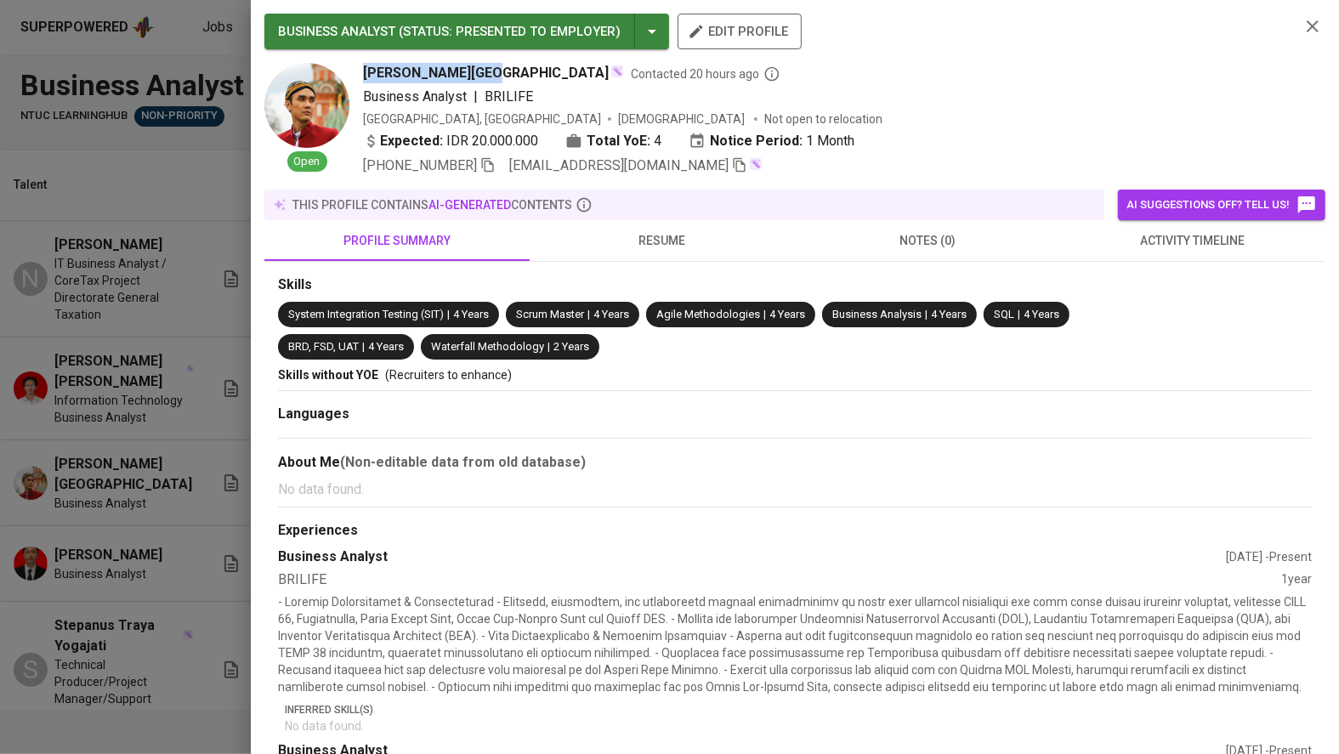
drag, startPoint x: 359, startPoint y: 75, endPoint x: 475, endPoint y: 72, distance: 116.5
click at [475, 72] on div "Open Jehansyah Isfahan Contacted 20 hours ago Business Analyst | BRILIFE Indone…" at bounding box center [775, 119] width 1022 height 113
copy span "[PERSON_NAME][GEOGRAPHIC_DATA]"
click at [734, 163] on icon "button" at bounding box center [740, 165] width 12 height 14
click at [213, 433] on div at bounding box center [669, 377] width 1339 height 754
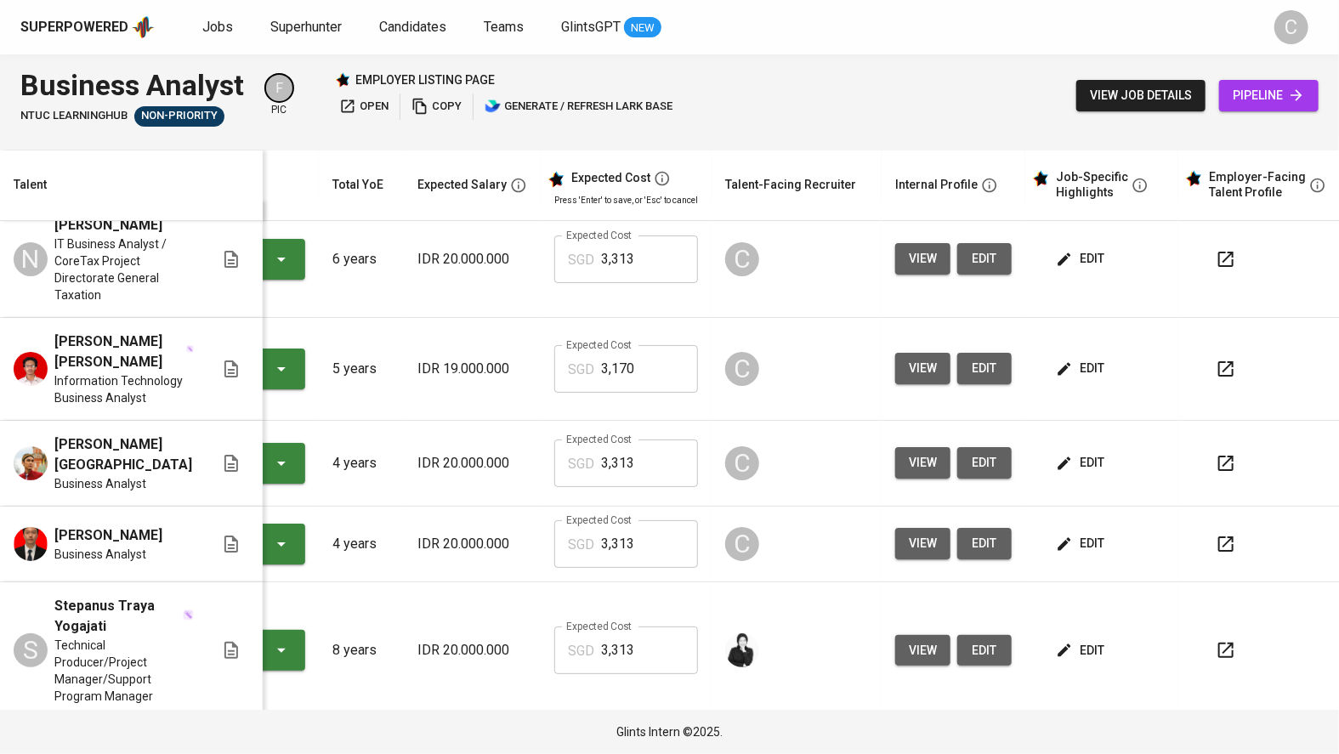
scroll to position [65, 132]
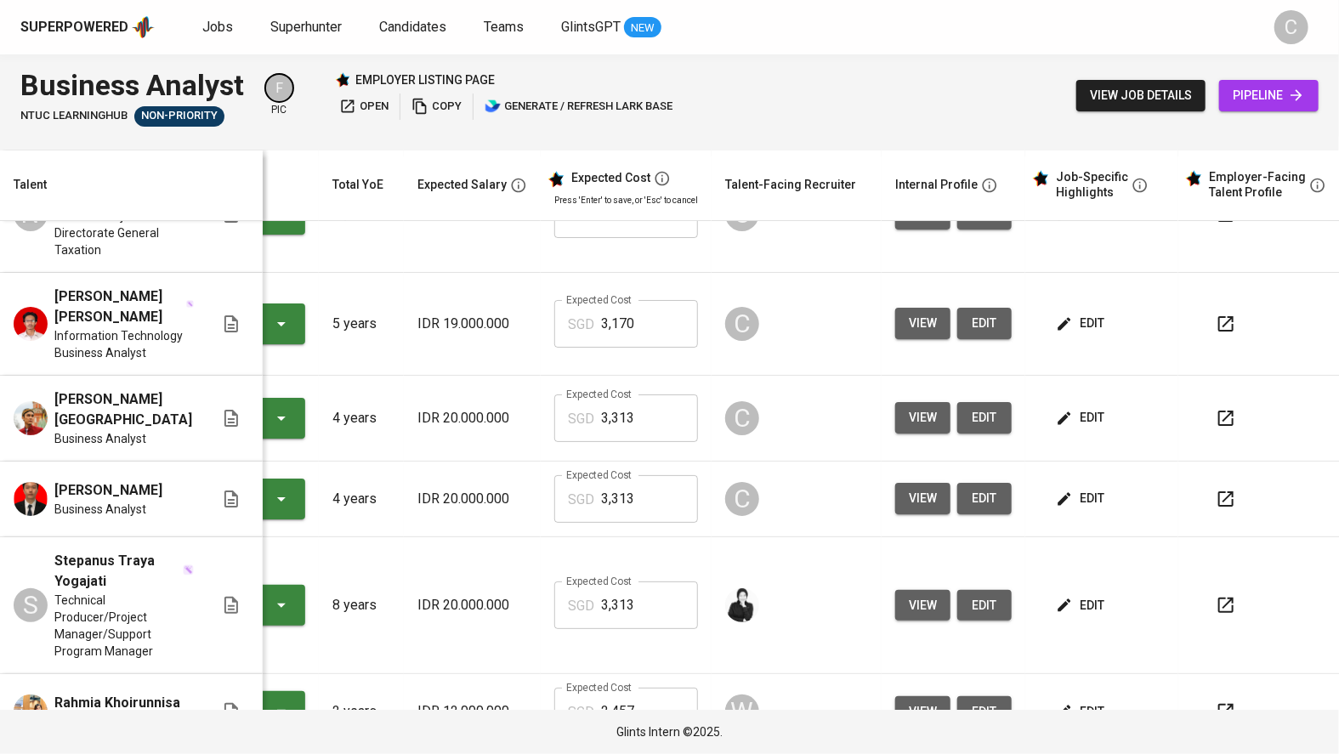
click at [909, 509] on span "view" at bounding box center [923, 498] width 28 height 21
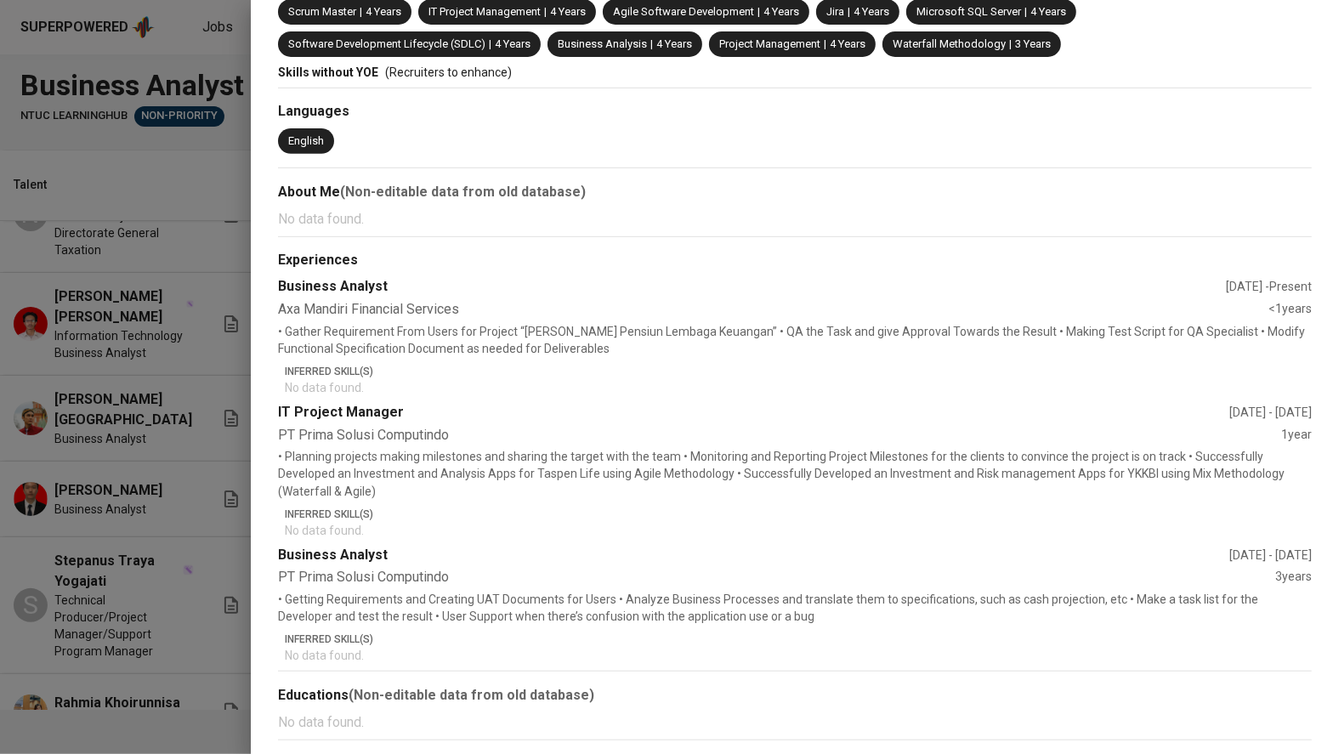
scroll to position [0, 0]
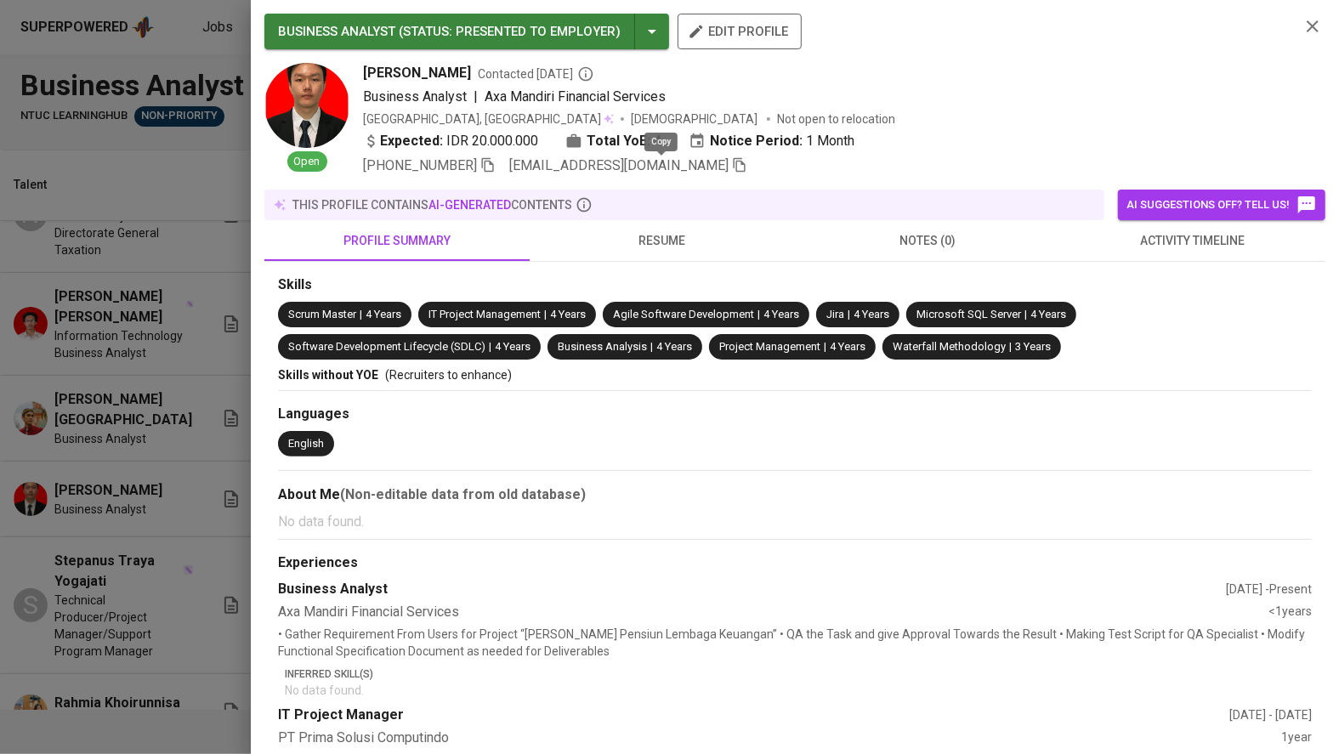
click at [734, 169] on icon "button" at bounding box center [740, 165] width 12 height 14
drag, startPoint x: 358, startPoint y: 67, endPoint x: 450, endPoint y: 78, distance: 92.5
click at [450, 78] on div "Open David Raharja Contacted 18 days ago Business Analyst | Axa Mandiri Financi…" at bounding box center [775, 119] width 1022 height 113
copy span "[PERSON_NAME]"
